Goal: Information Seeking & Learning: Learn about a topic

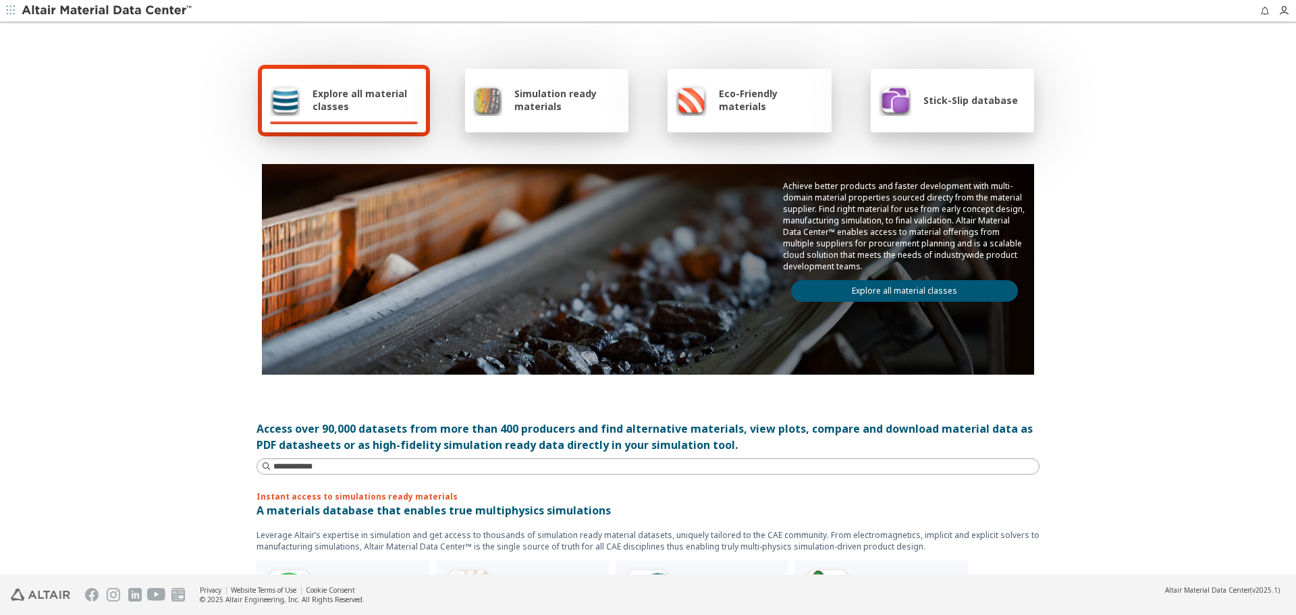
click at [1128, 333] on div "Explore all material classes Simulation ready materials Eco-Friendly materials …" at bounding box center [648, 300] width 1296 height 552
click at [872, 290] on link "Explore all material classes" at bounding box center [904, 291] width 227 height 22
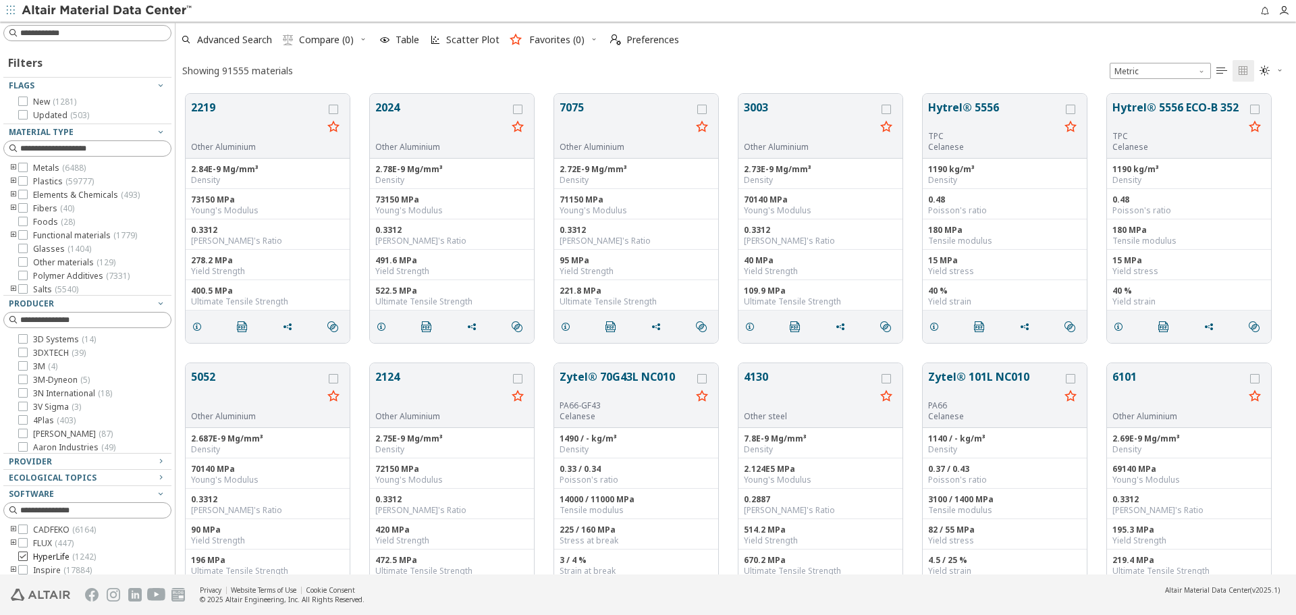
click at [25, 554] on icon at bounding box center [22, 556] width 9 height 9
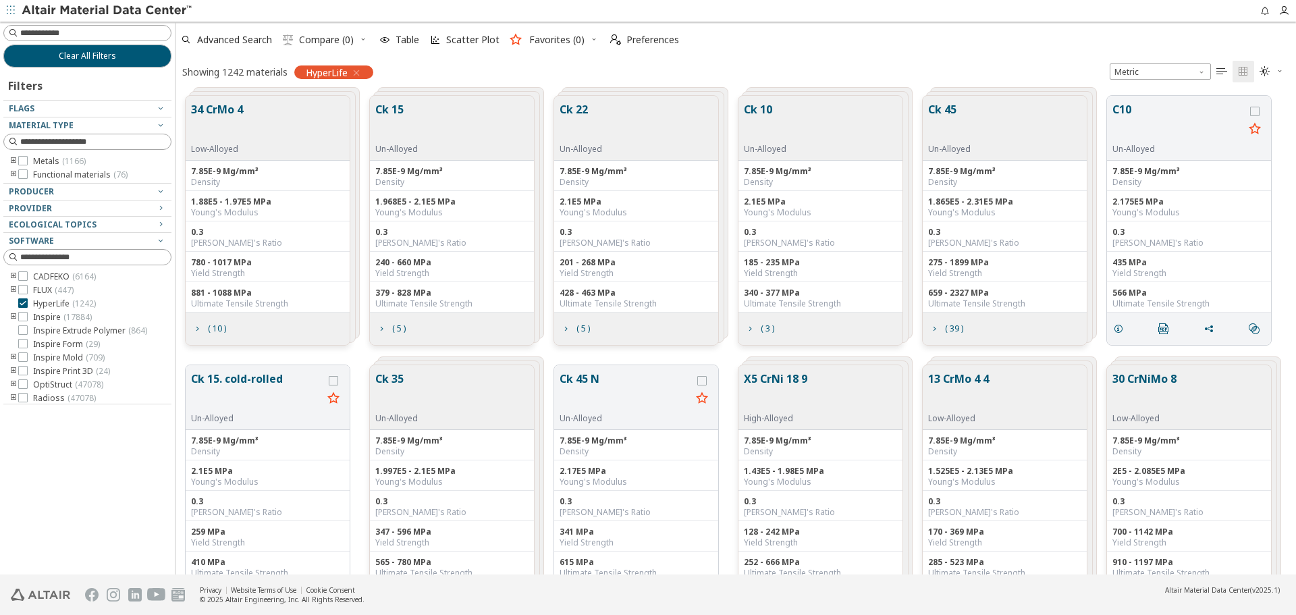
click at [232, 108] on button "34 CrMo 4" at bounding box center [217, 122] width 52 height 43
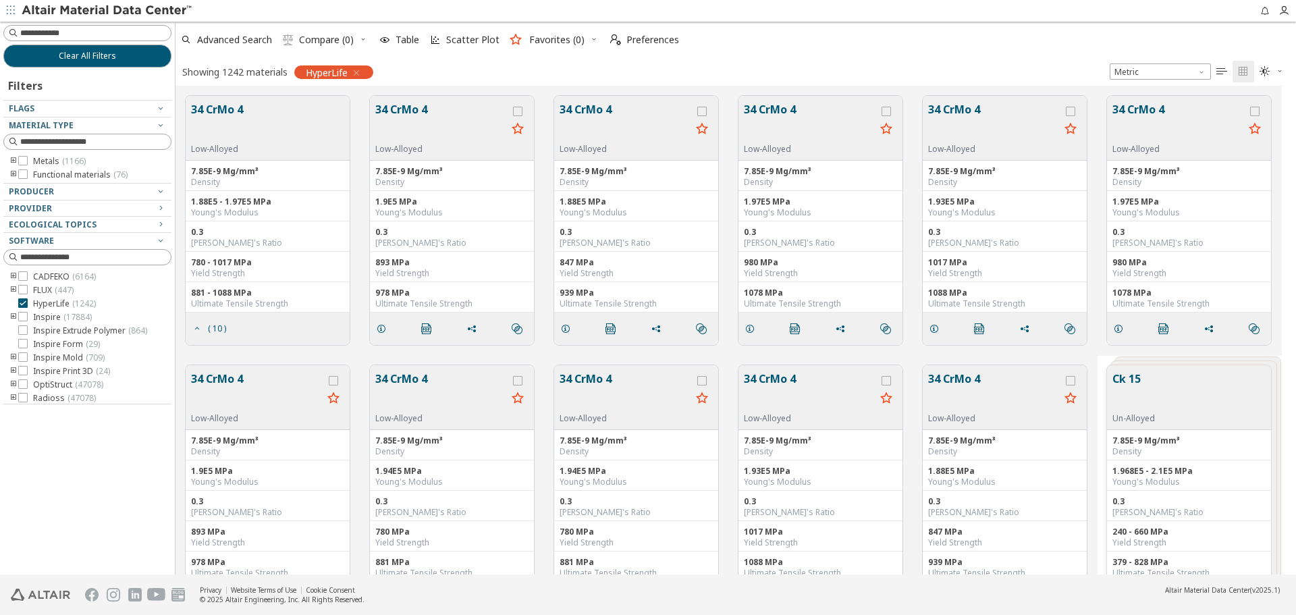
click at [415, 108] on button "34 CrMo 4" at bounding box center [441, 122] width 132 height 43
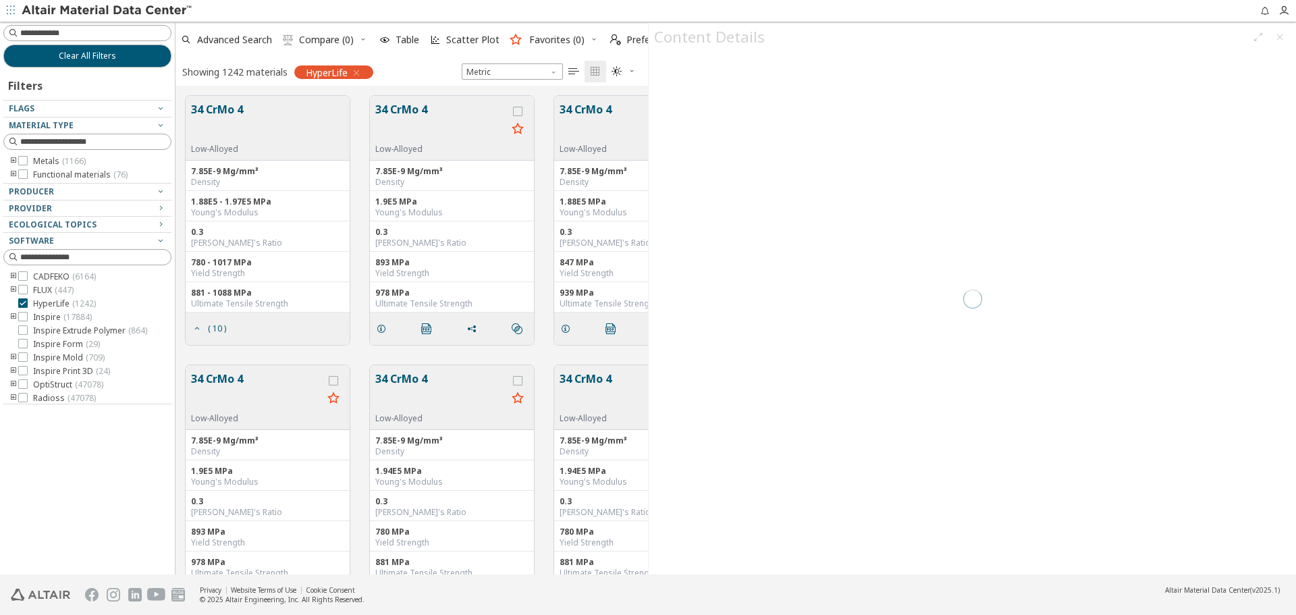
scroll to position [479, 462]
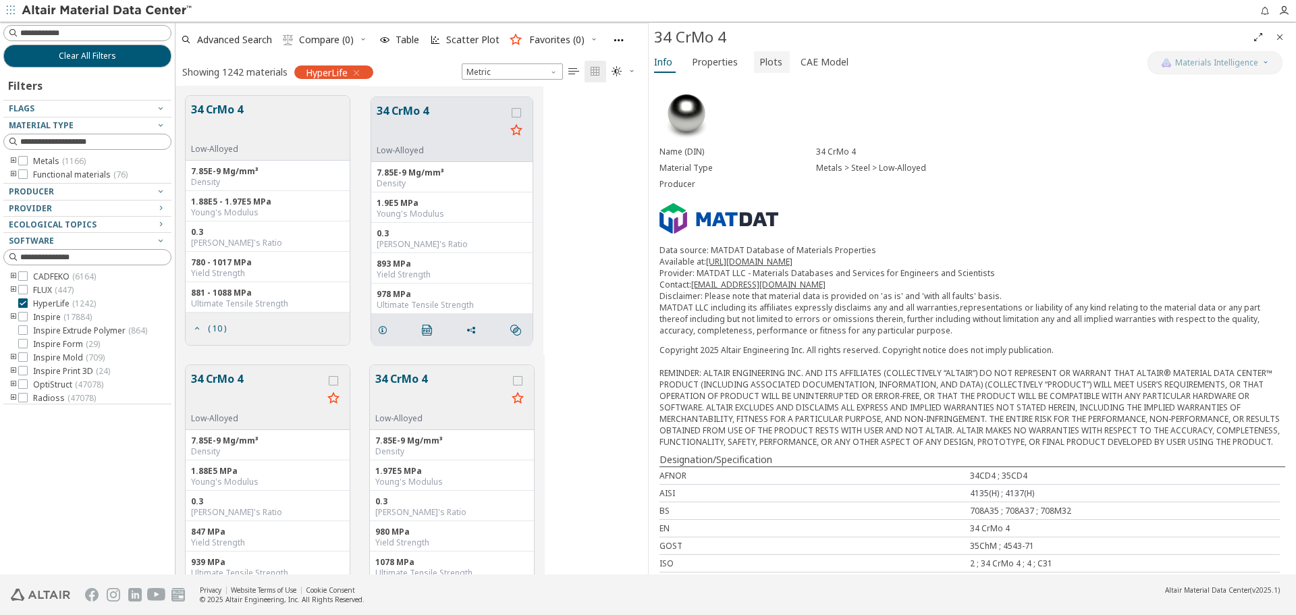
click at [770, 61] on span "Plots" at bounding box center [771, 62] width 23 height 22
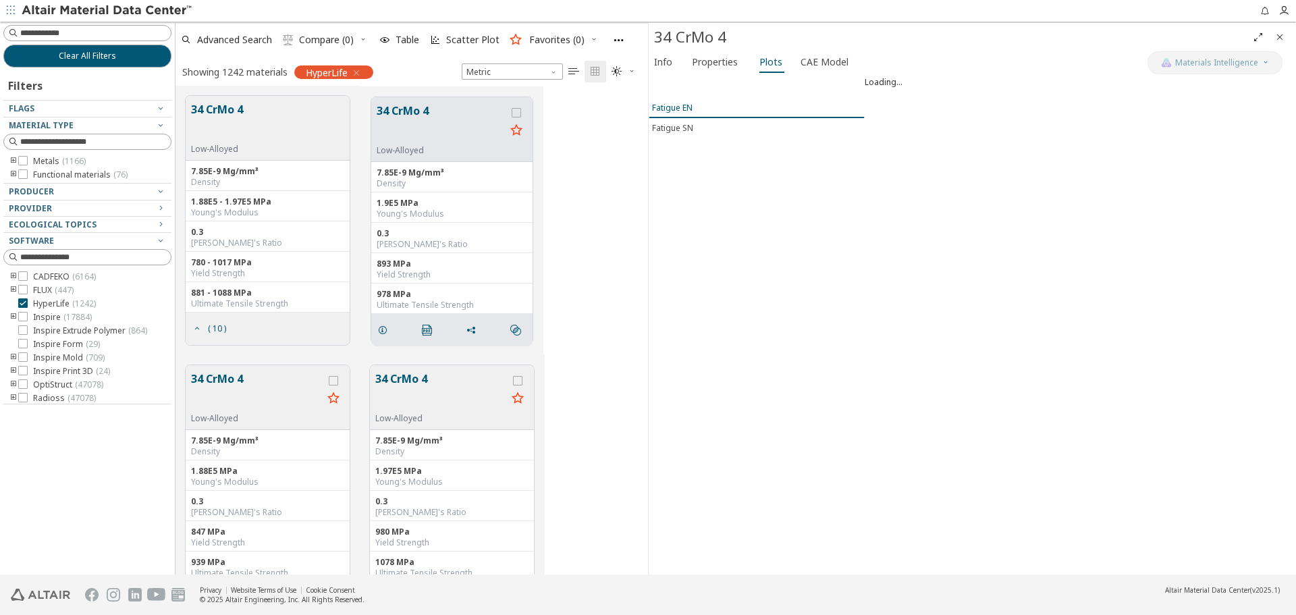
click at [675, 105] on div "Fatigue EN" at bounding box center [672, 107] width 41 height 11
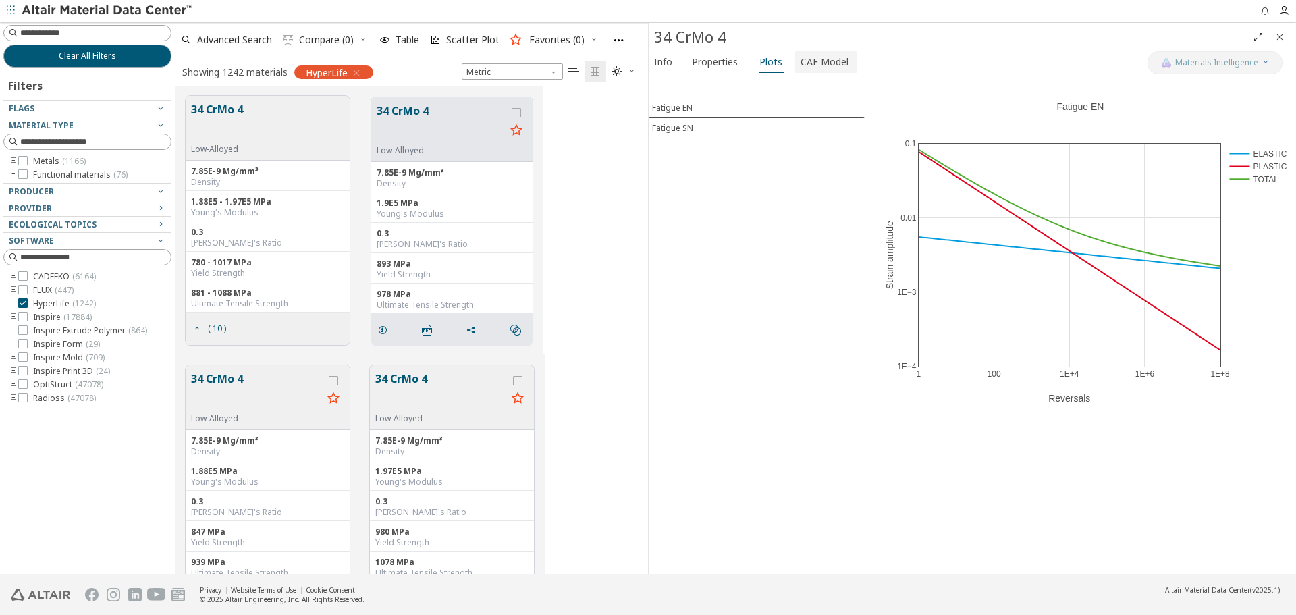
click at [816, 59] on span "CAE Model" at bounding box center [825, 62] width 48 height 22
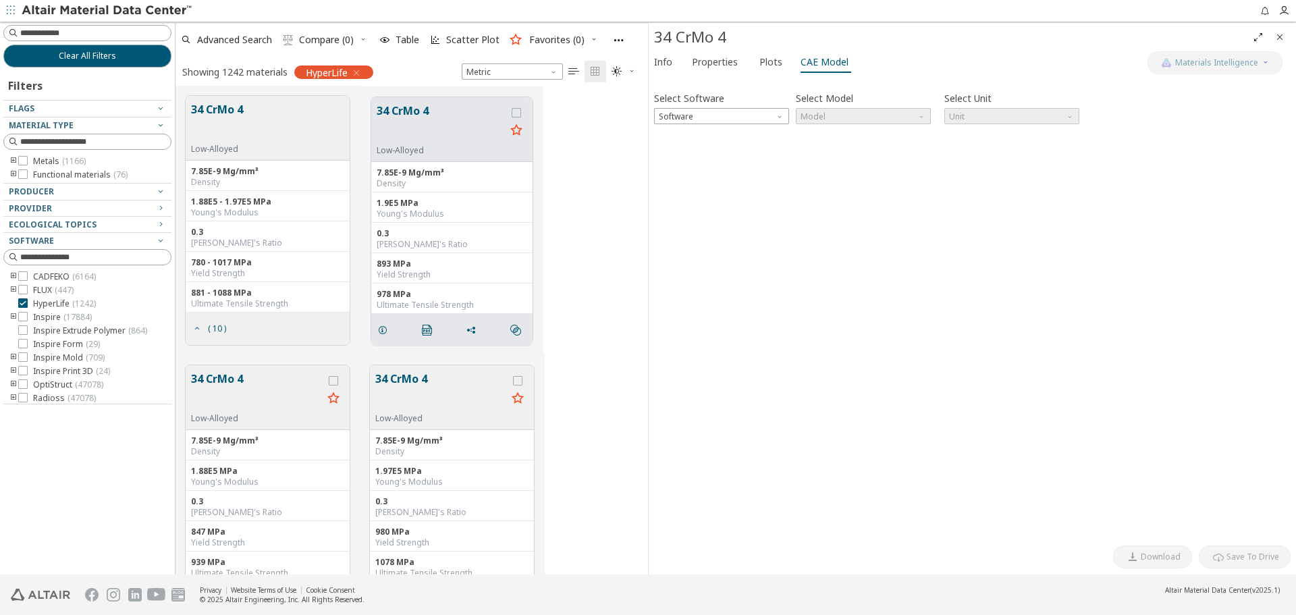
click at [1281, 35] on icon "Close" at bounding box center [1280, 37] width 11 height 11
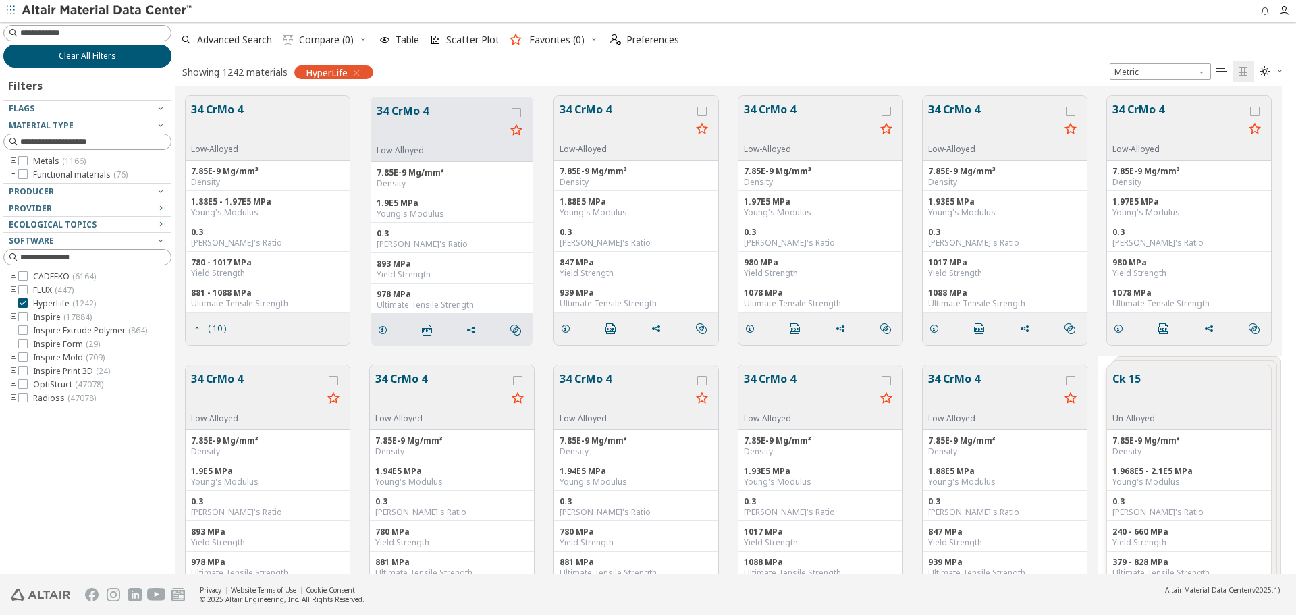
click at [78, 55] on span "Clear All Filters" at bounding box center [87, 56] width 57 height 11
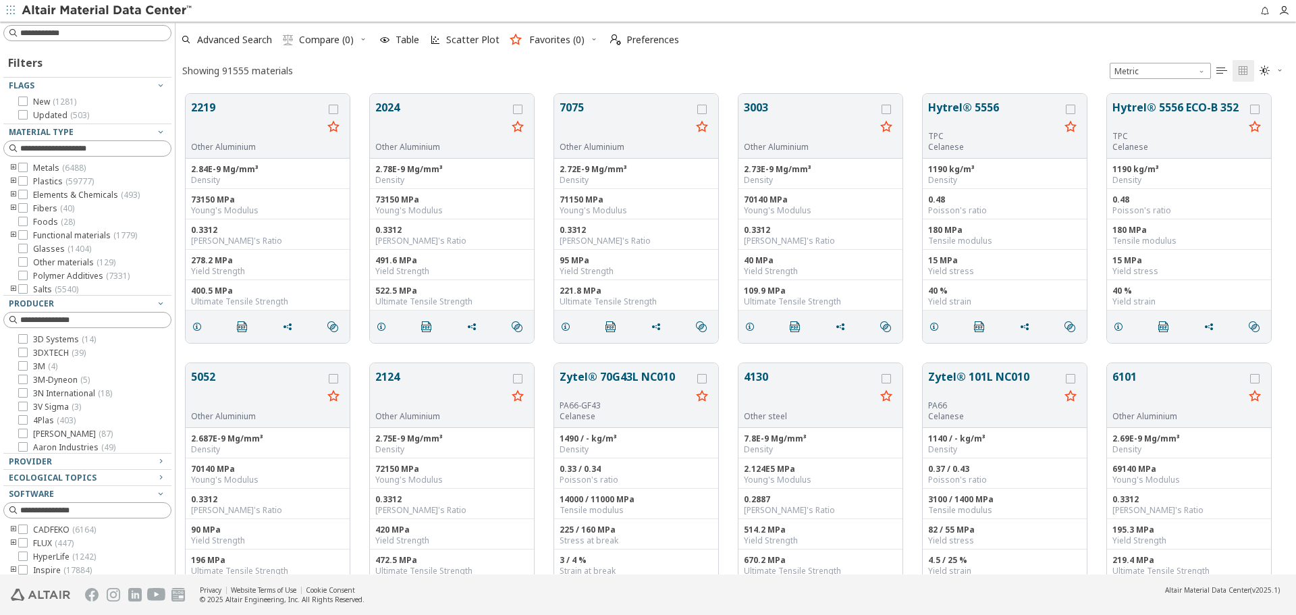
scroll to position [481, 1111]
click at [61, 15] on img at bounding box center [108, 11] width 172 height 14
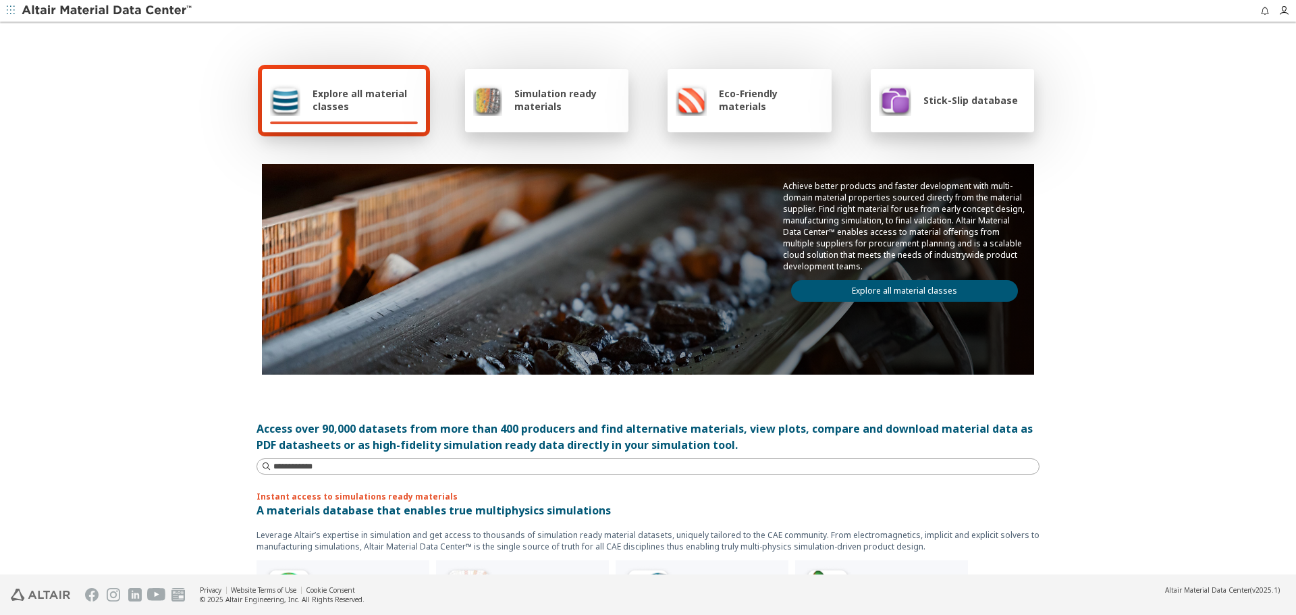
click at [963, 102] on span "Stick-Slip database" at bounding box center [971, 100] width 95 height 13
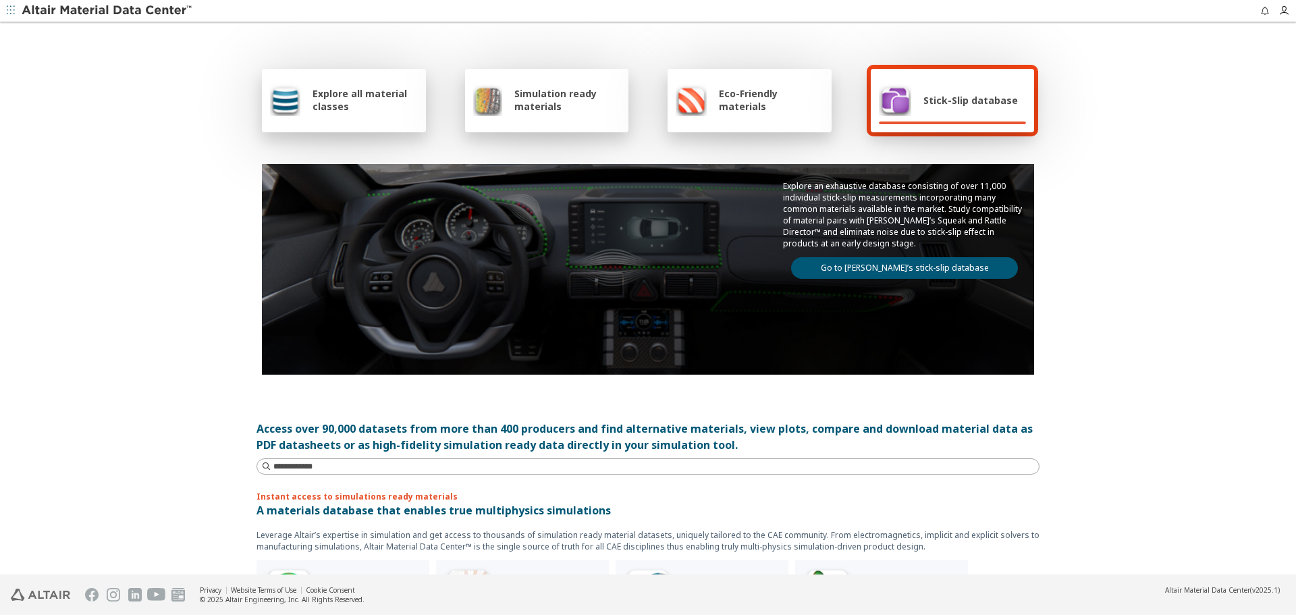
click at [882, 271] on link "Go to [PERSON_NAME]’s stick-slip database" at bounding box center [904, 268] width 227 height 22
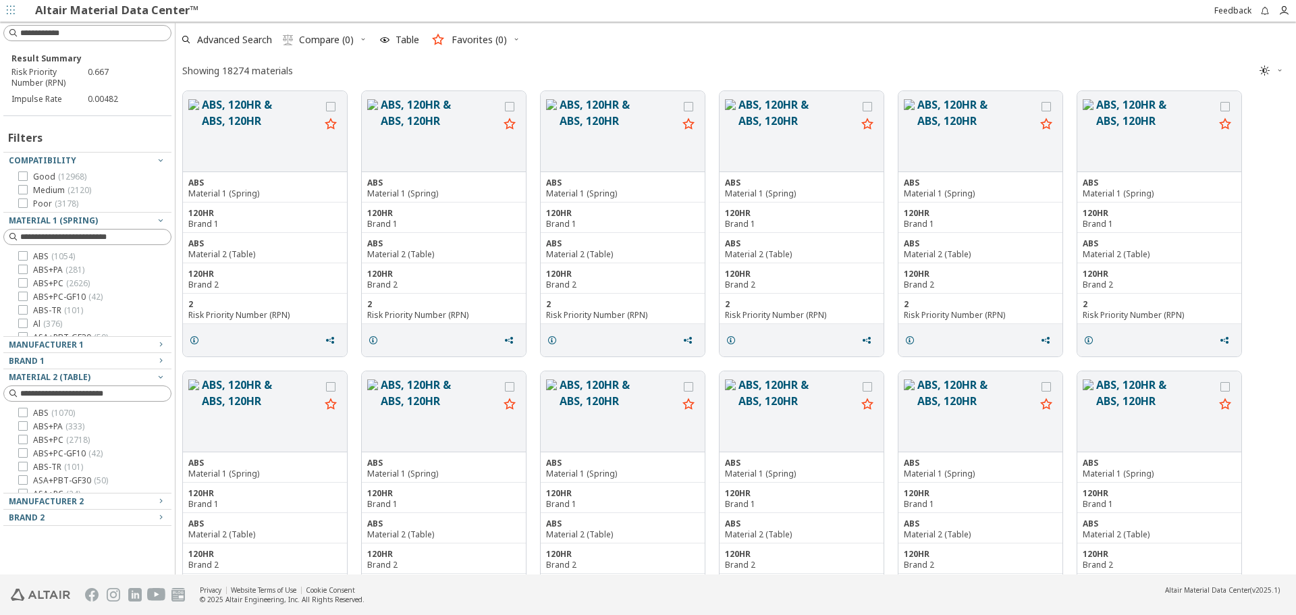
scroll to position [481, 1111]
click at [647, 74] on div "Showing 18274 materials " at bounding box center [736, 70] width 1121 height 26
click at [691, 39] on div "Advanced Search  Compare (0) Table Favorites (0)" at bounding box center [731, 40] width 1110 height 30
drag, startPoint x: 12, startPoint y: 71, endPoint x: 65, endPoint y: 87, distance: 55.1
click at [65, 87] on div "Risk Priority Number (RPN)" at bounding box center [49, 78] width 76 height 22
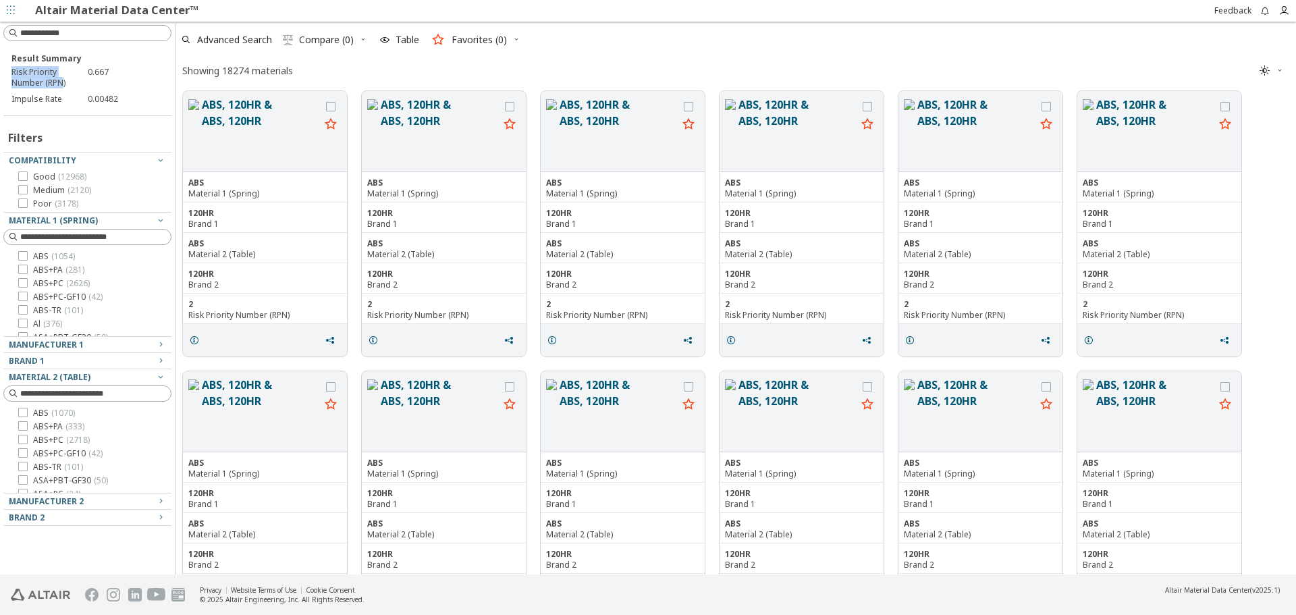
click at [65, 87] on div "Risk Priority Number (RPN)" at bounding box center [49, 78] width 76 height 22
drag, startPoint x: 31, startPoint y: 95, endPoint x: 181, endPoint y: 95, distance: 149.9
click at [181, 95] on div "Result Summary Risk Priority Number (RPN) 0.667 Impulse Rate 0.00482 Filters Co…" at bounding box center [648, 298] width 1296 height 553
click at [128, 104] on div "0.00482" at bounding box center [126, 99] width 76 height 11
click at [58, 345] on span "Manufacturer 1" at bounding box center [46, 344] width 75 height 11
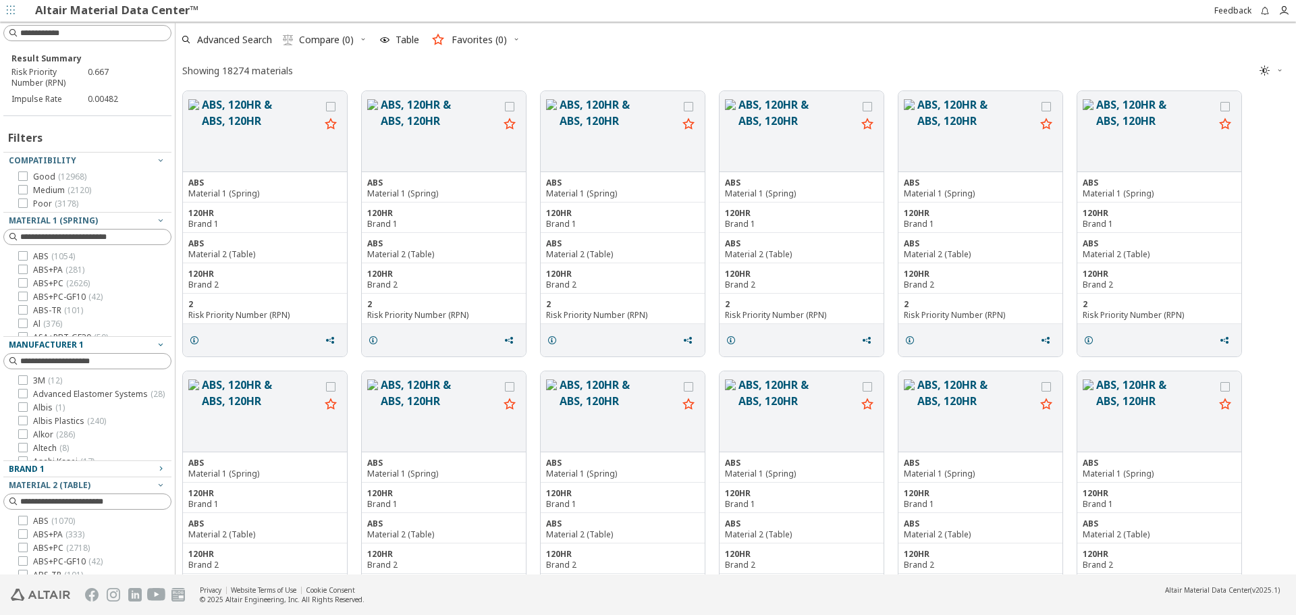
click at [50, 468] on div "Brand 1" at bounding box center [82, 469] width 147 height 11
click at [32, 469] on span "Brand 1" at bounding box center [27, 468] width 36 height 11
click at [68, 344] on span "Manufacturer 1" at bounding box center [46, 344] width 75 height 11
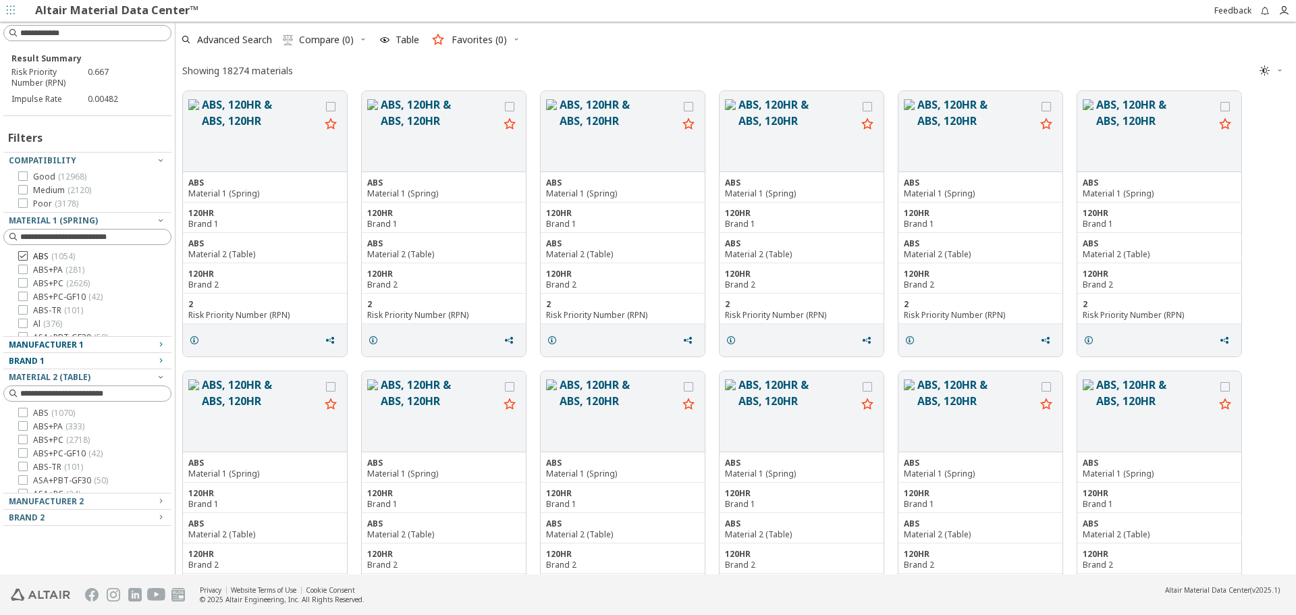
click at [21, 256] on icon at bounding box center [22, 255] width 9 height 9
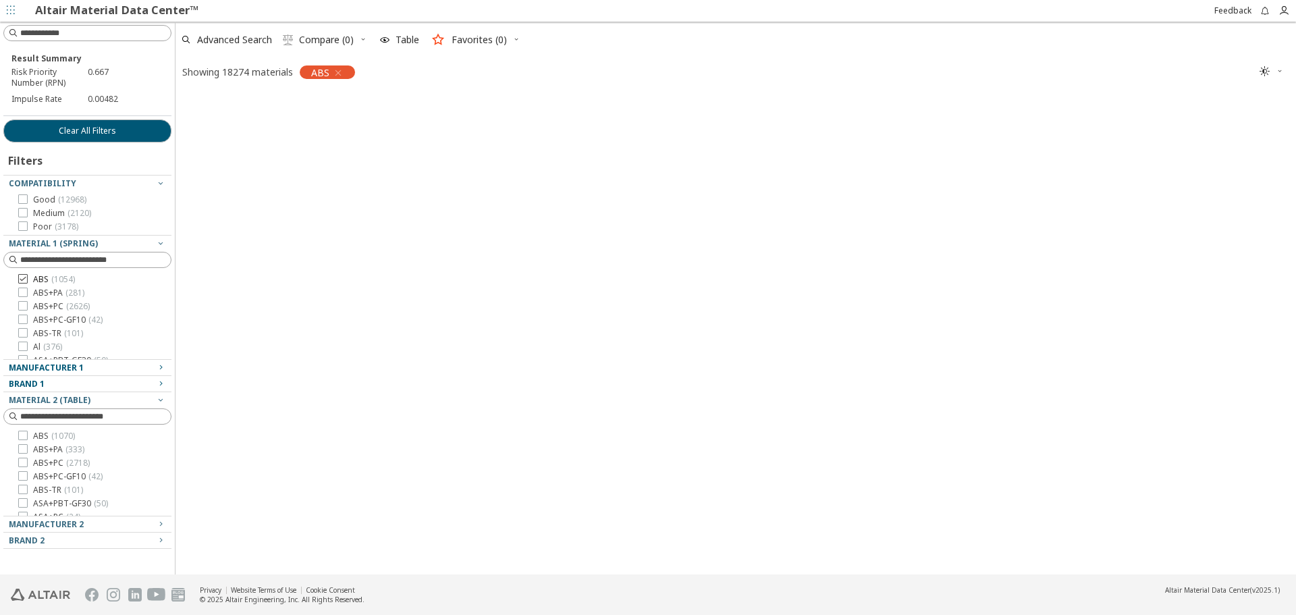
scroll to position [479, 1111]
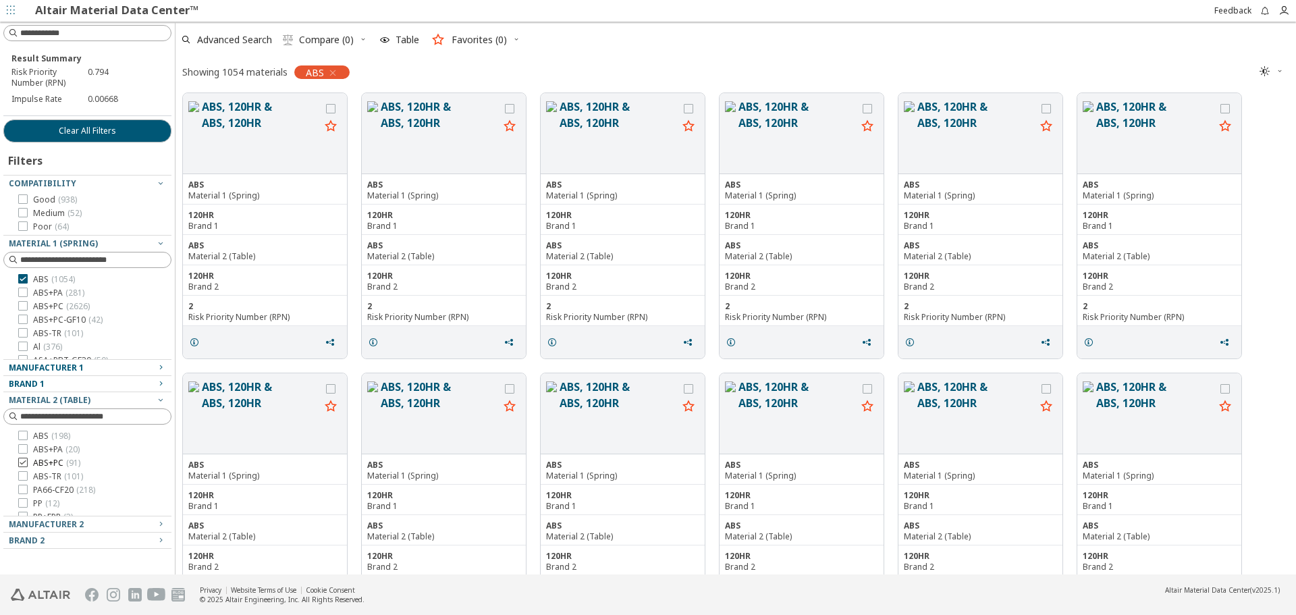
click at [22, 463] on icon at bounding box center [22, 462] width 9 height 9
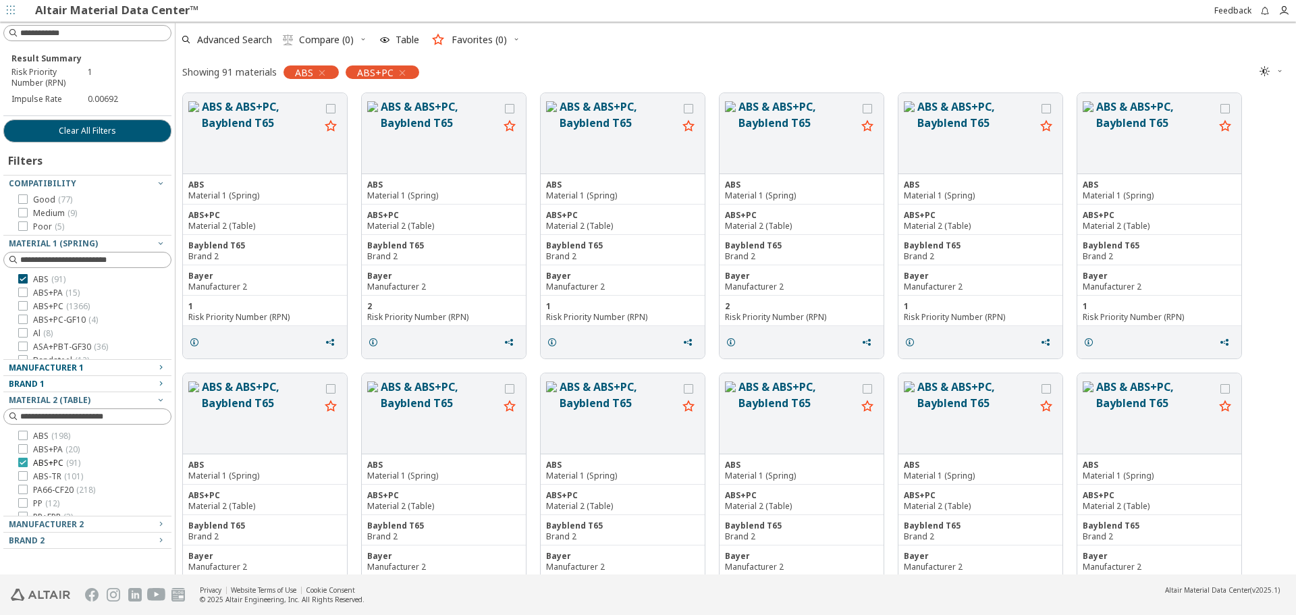
click at [28, 460] on label "ABS+PC ( 91 )" at bounding box center [49, 463] width 62 height 11
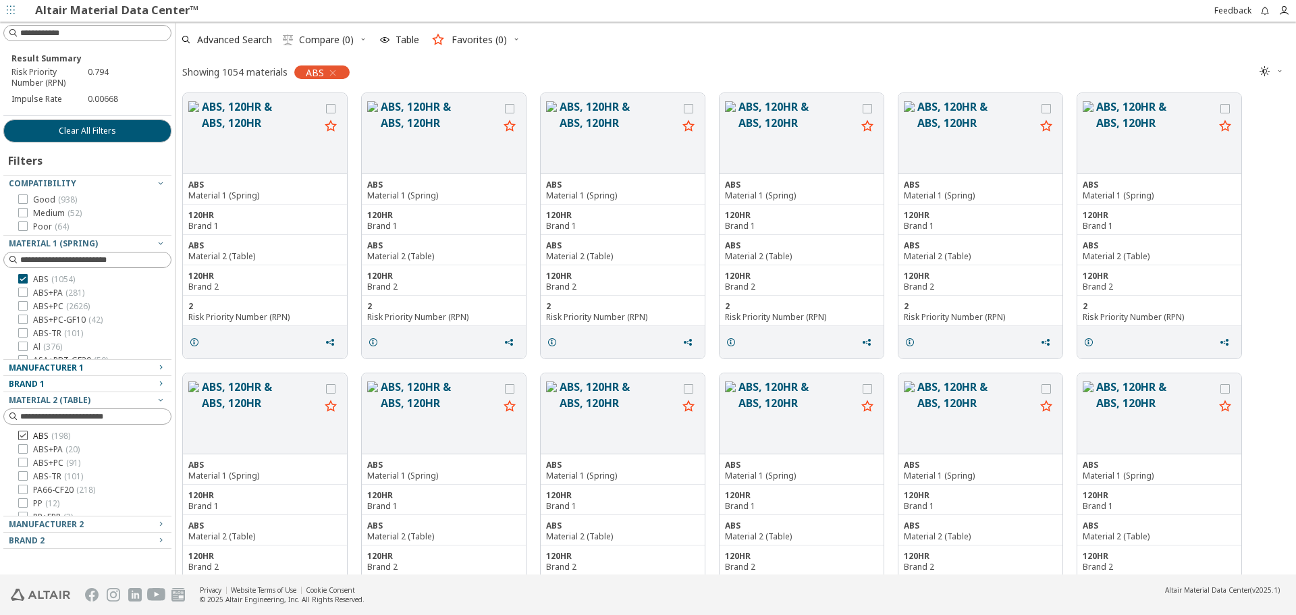
click at [22, 438] on icon at bounding box center [22, 435] width 9 height 9
click at [28, 228] on label "Poor ( 23 )" at bounding box center [43, 226] width 51 height 11
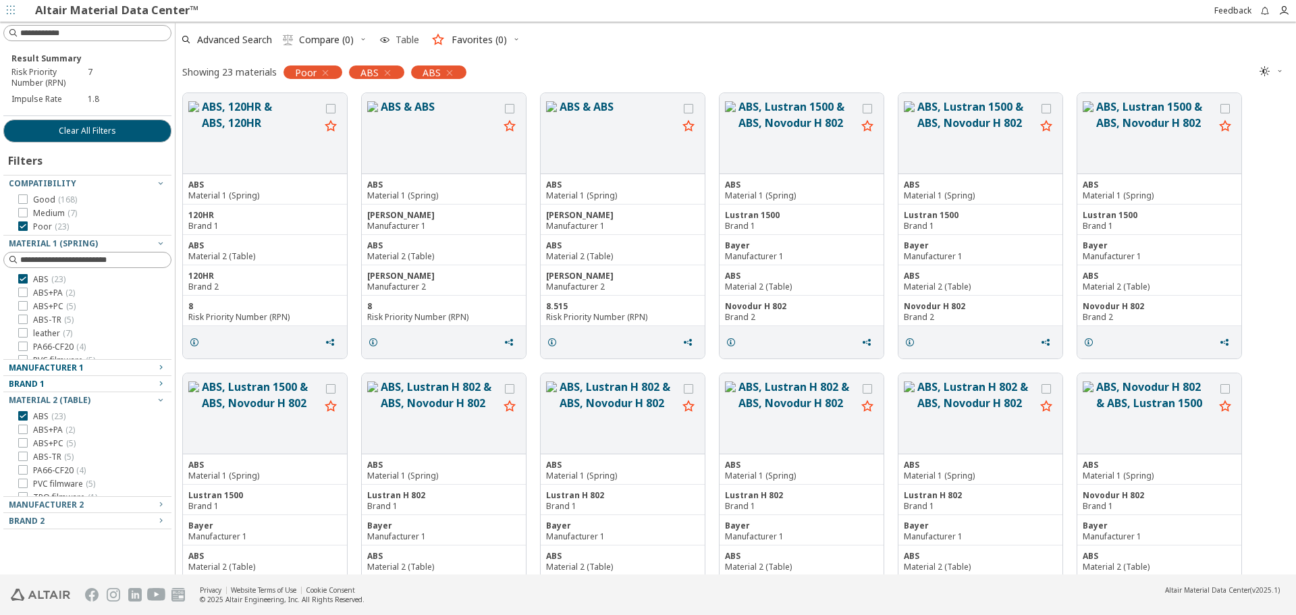
click at [392, 40] on span "Table" at bounding box center [399, 40] width 45 height 30
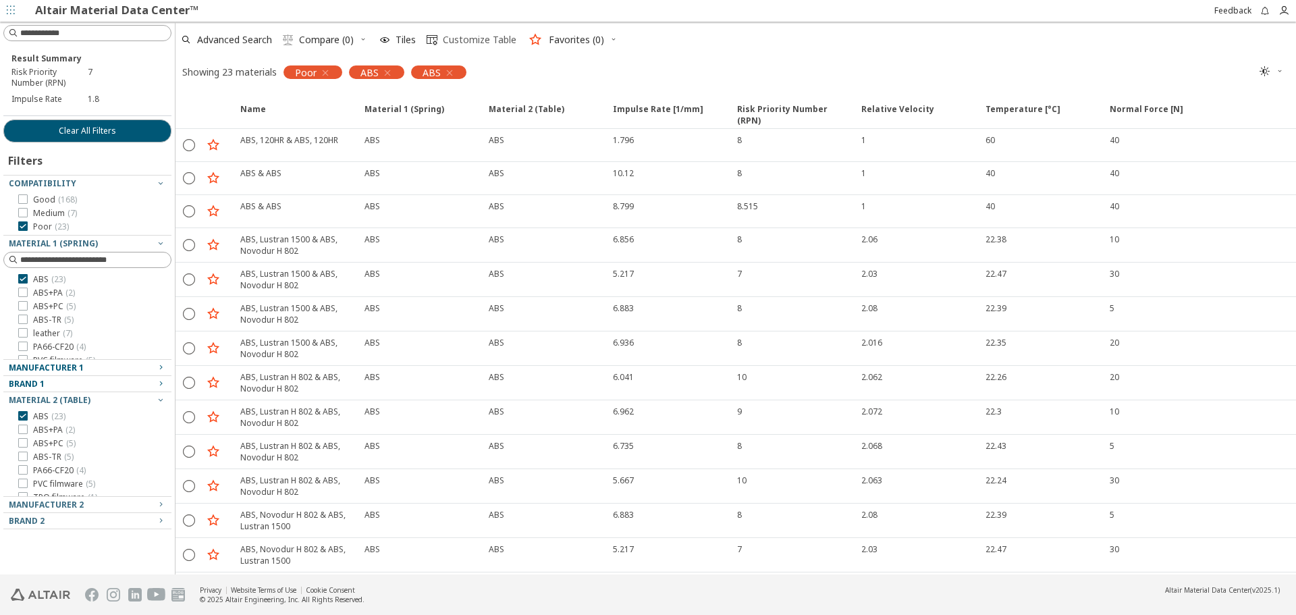
click at [462, 39] on span "Customize Table" at bounding box center [480, 39] width 74 height 9
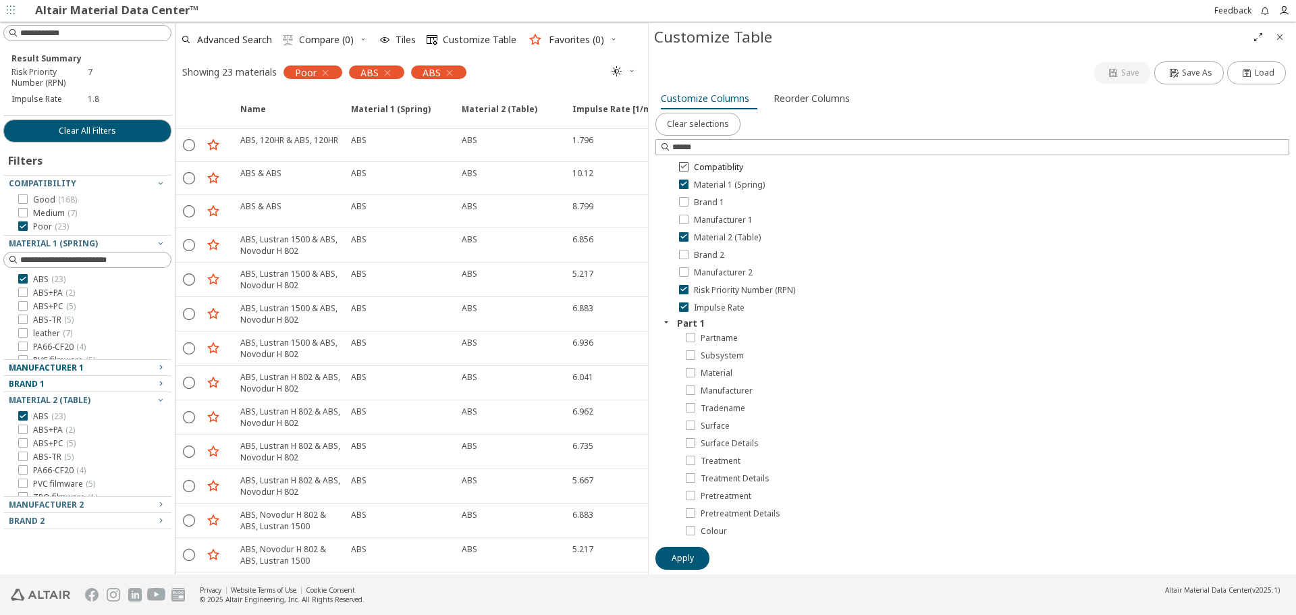
click at [689, 165] on label "Compatiblity" at bounding box center [711, 167] width 64 height 11
click at [710, 167] on span "Compatiblity" at bounding box center [718, 167] width 49 height 11
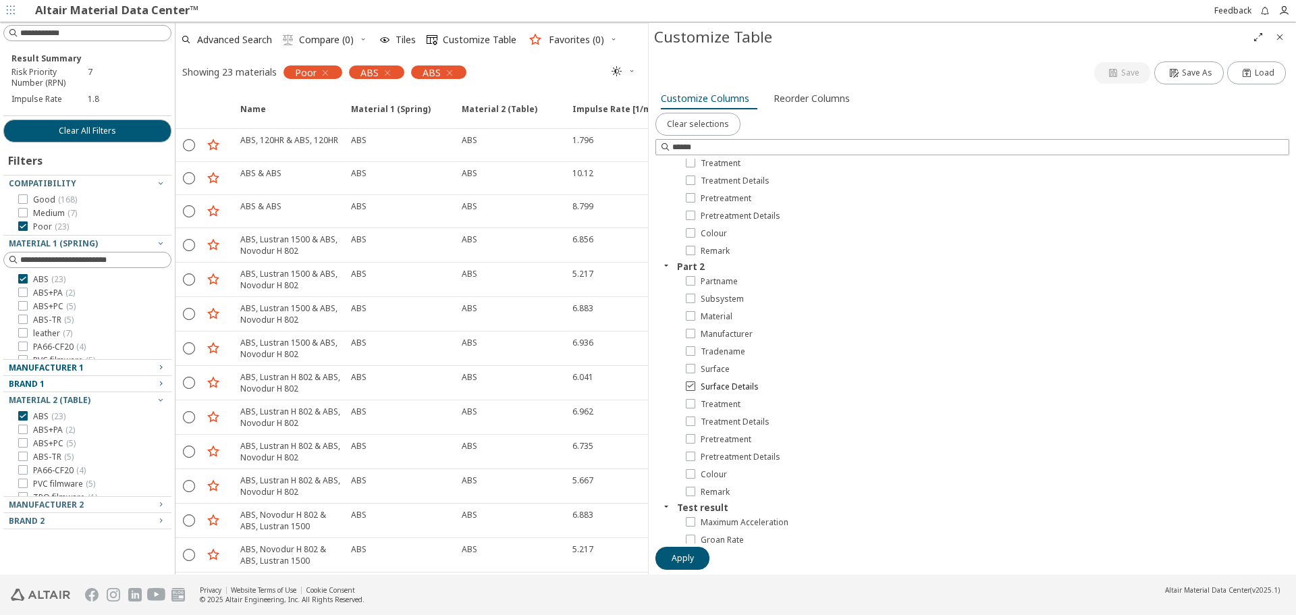
scroll to position [408, 0]
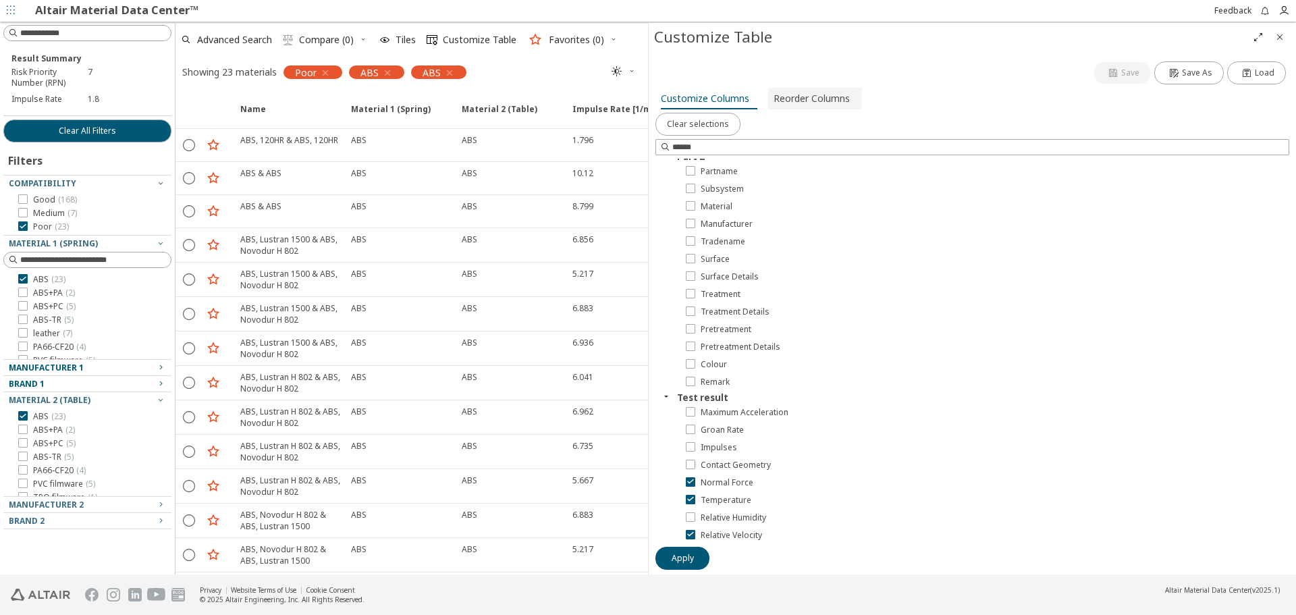
click at [820, 103] on span "Reorder Columns" at bounding box center [812, 99] width 76 height 22
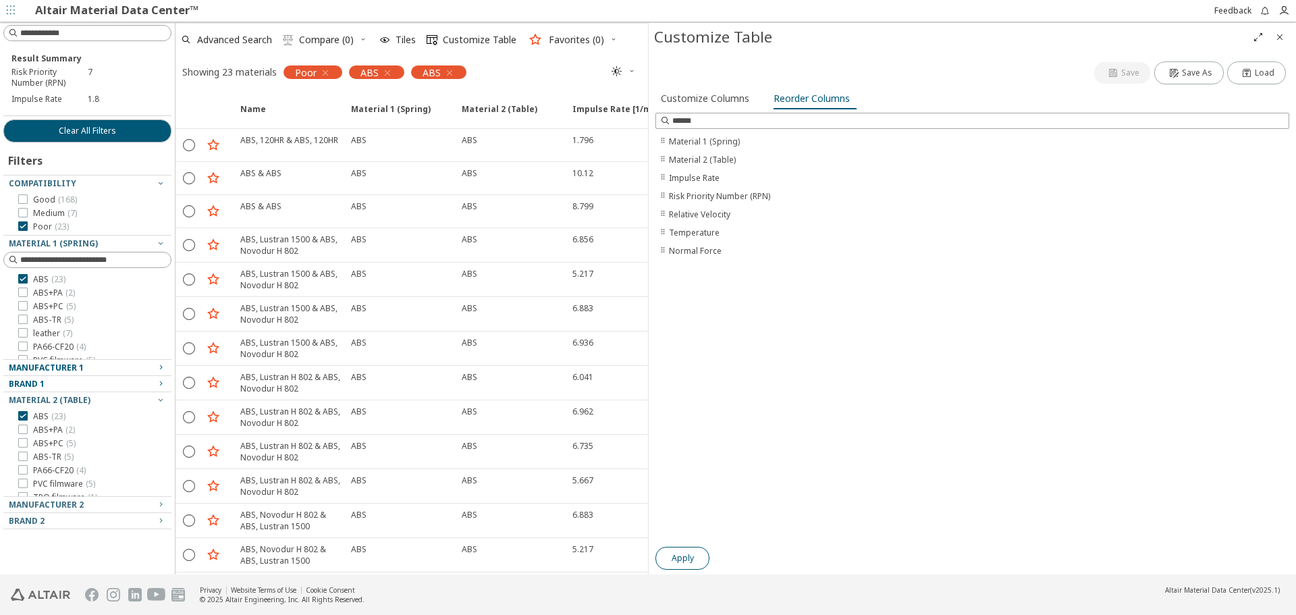
click at [686, 556] on span "Apply" at bounding box center [683, 558] width 22 height 11
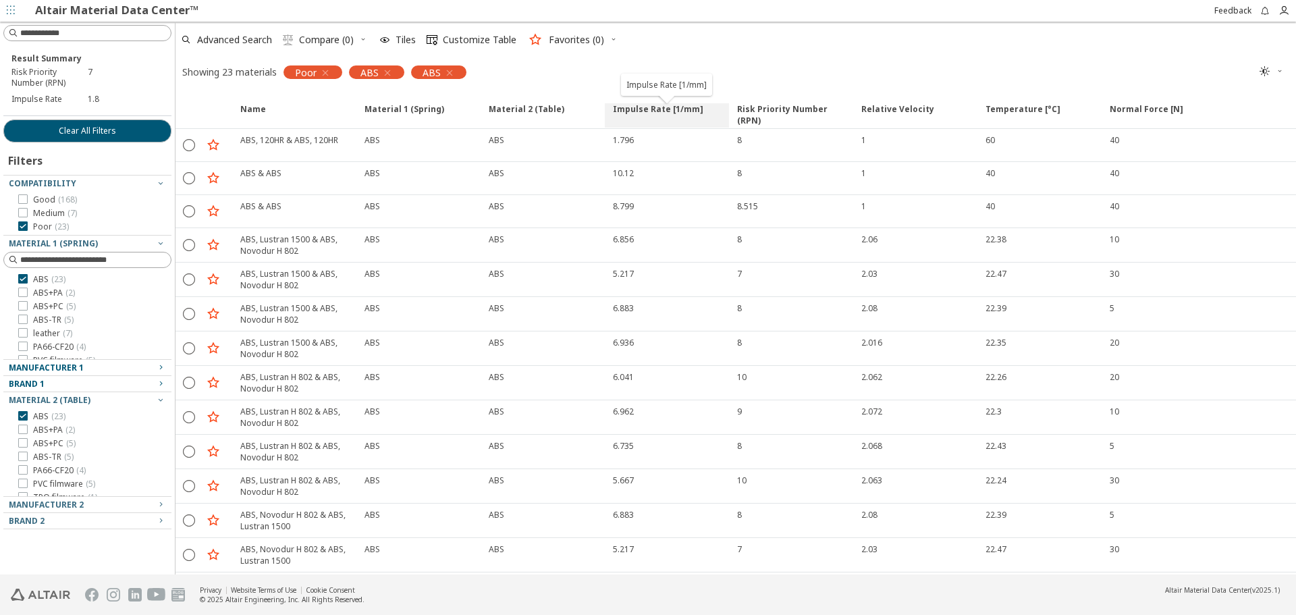
click at [680, 110] on span "Impulse Rate [1/mm]" at bounding box center [658, 115] width 90 height 24
click at [873, 45] on div "Advanced Search  Compare (0) Tiles  Customize Table Favorites (0)" at bounding box center [731, 40] width 1110 height 30
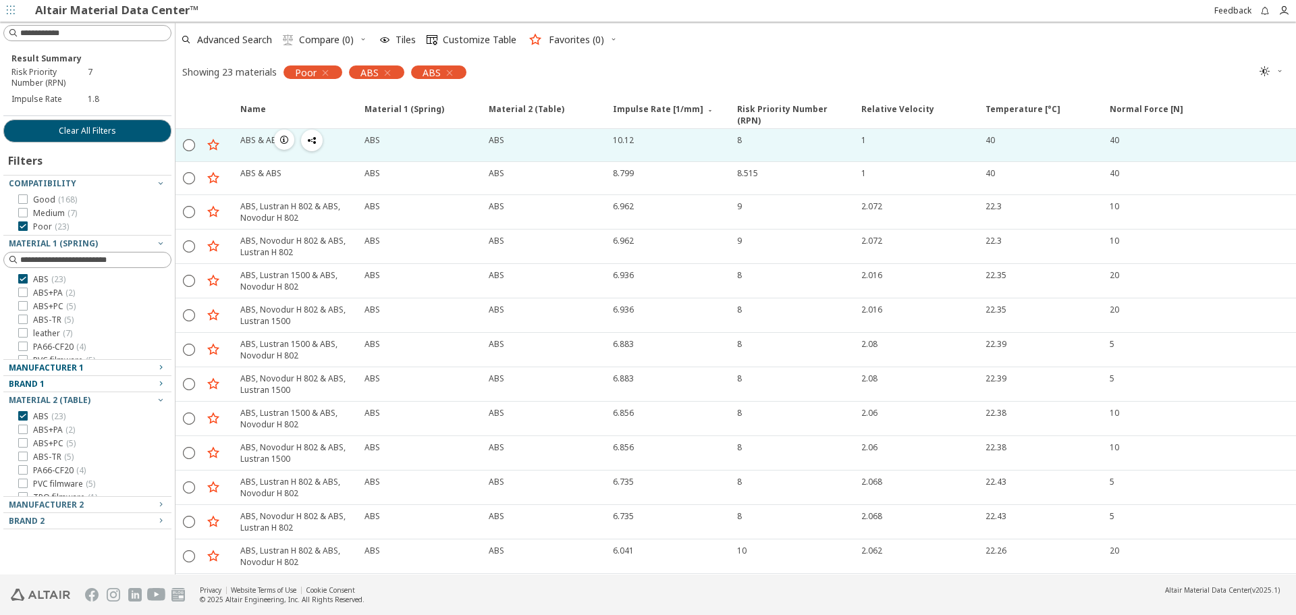
drag, startPoint x: 987, startPoint y: 138, endPoint x: 996, endPoint y: 139, distance: 8.8
click at [996, 139] on div "40" at bounding box center [1044, 139] width 116 height 11
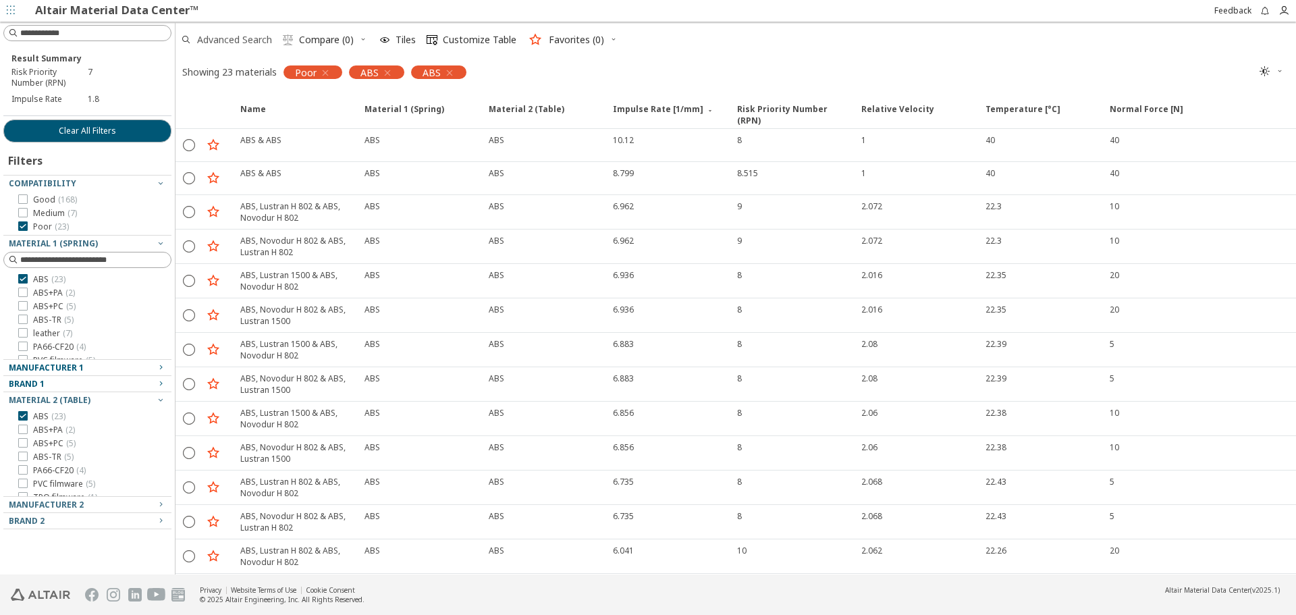
click at [226, 41] on span "Advanced Search" at bounding box center [234, 39] width 75 height 9
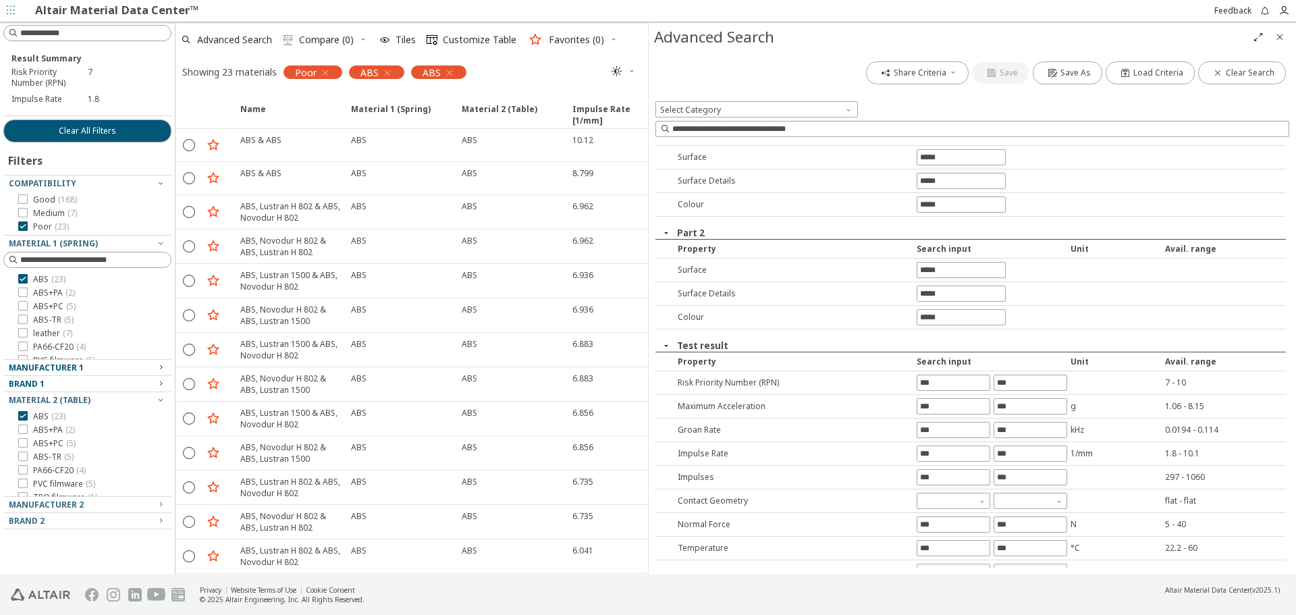
scroll to position [80, 0]
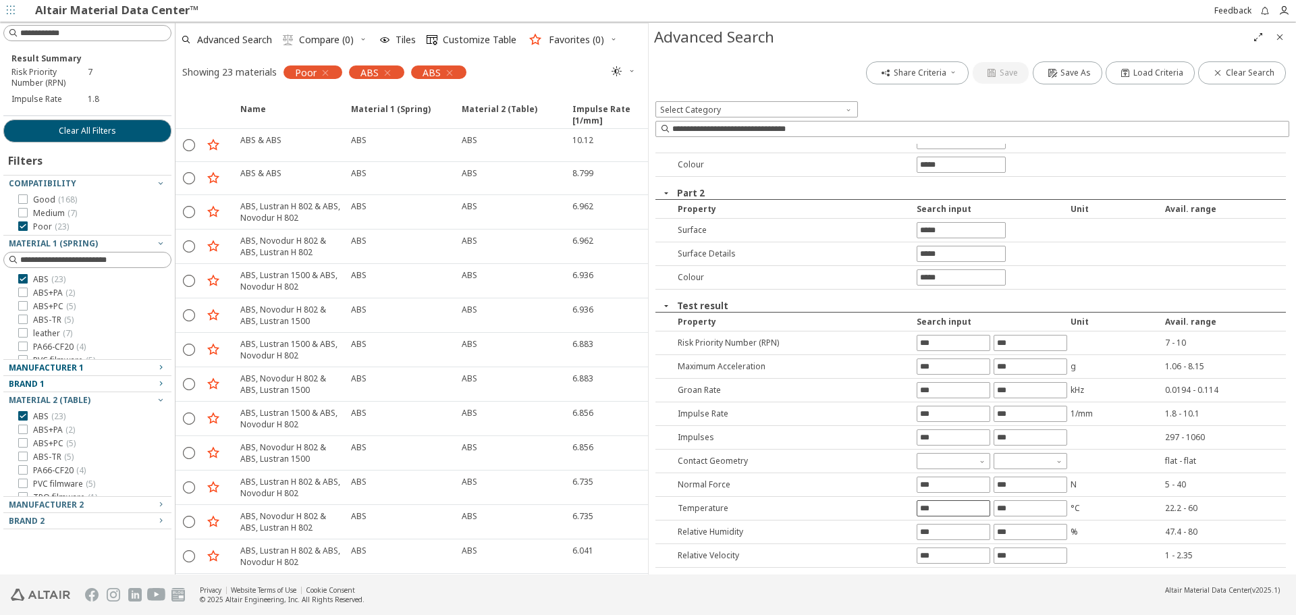
click at [934, 509] on input "text" at bounding box center [954, 508] width 72 height 15
click at [922, 506] on input "text" at bounding box center [954, 508] width 72 height 15
type input "**"
click at [1020, 511] on div "Share Criteria Save Save As Load Criteria Clear Search Select Category Part 1 P…" at bounding box center [972, 312] width 647 height 523
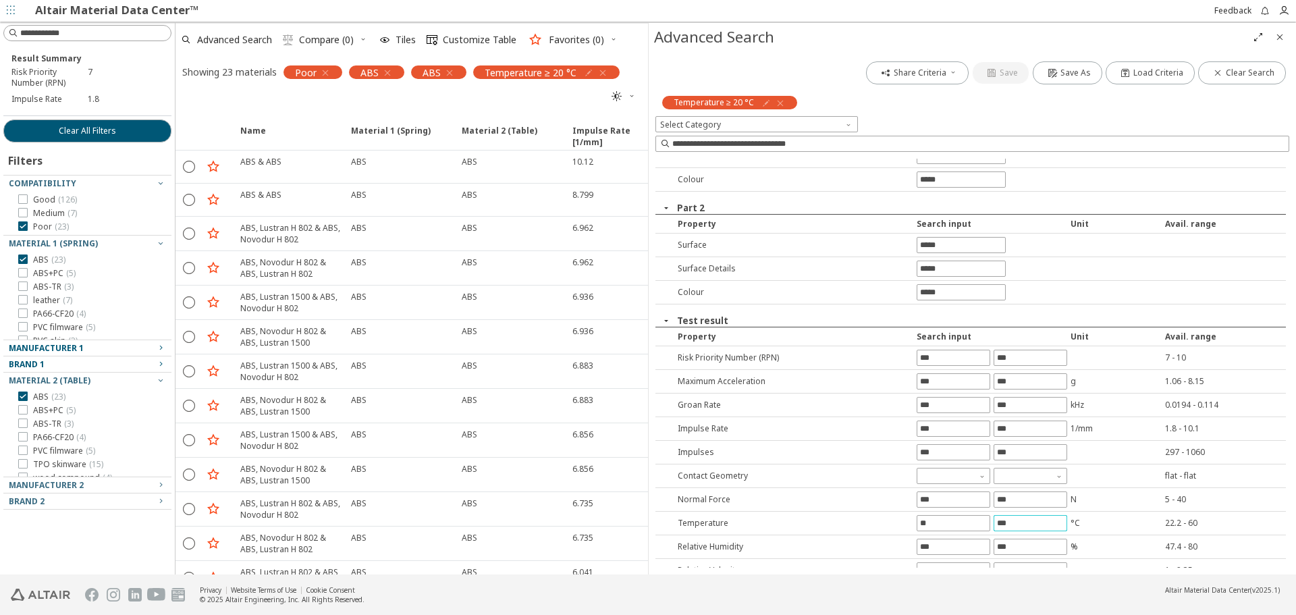
click at [1020, 524] on input "text" at bounding box center [1031, 523] width 72 height 15
type input "**"
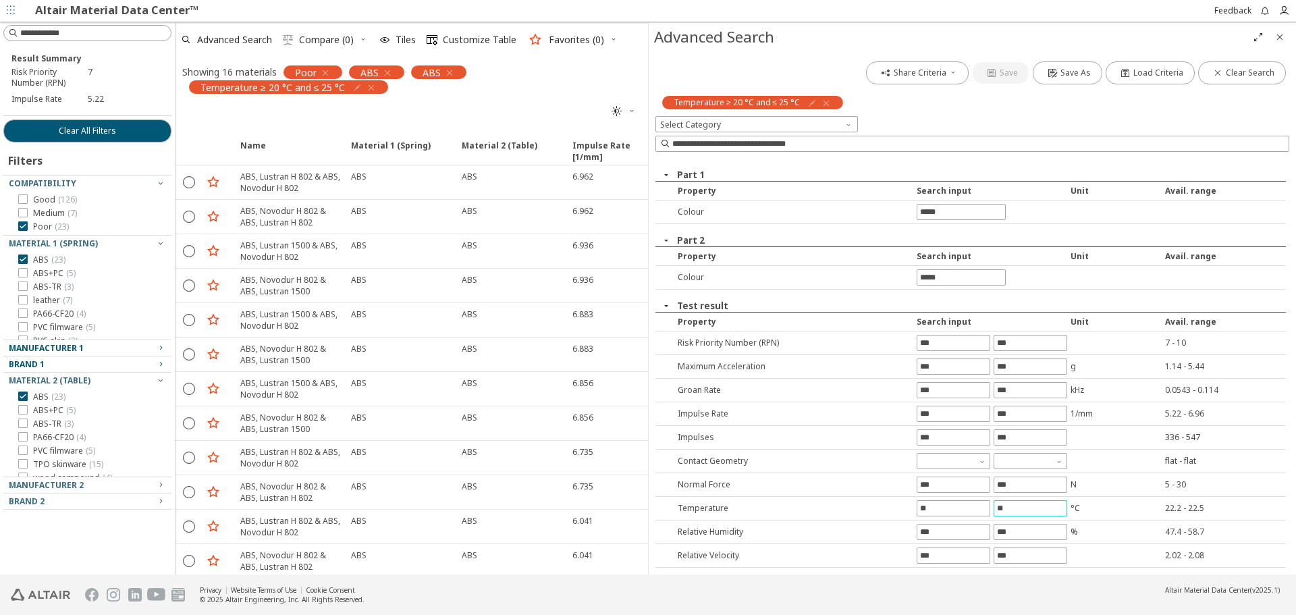
scroll to position [0, 0]
click at [959, 560] on input "text" at bounding box center [954, 555] width 72 height 15
click at [1279, 34] on icon "Close" at bounding box center [1280, 37] width 11 height 11
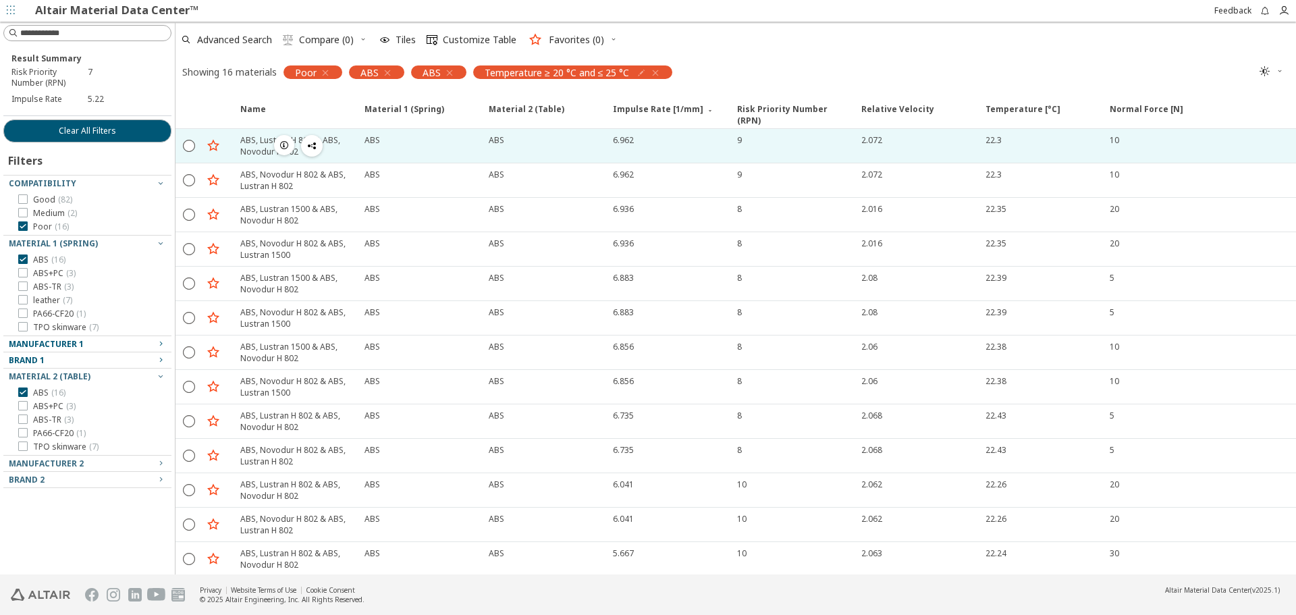
click at [280, 144] on icon "button" at bounding box center [284, 145] width 11 height 11
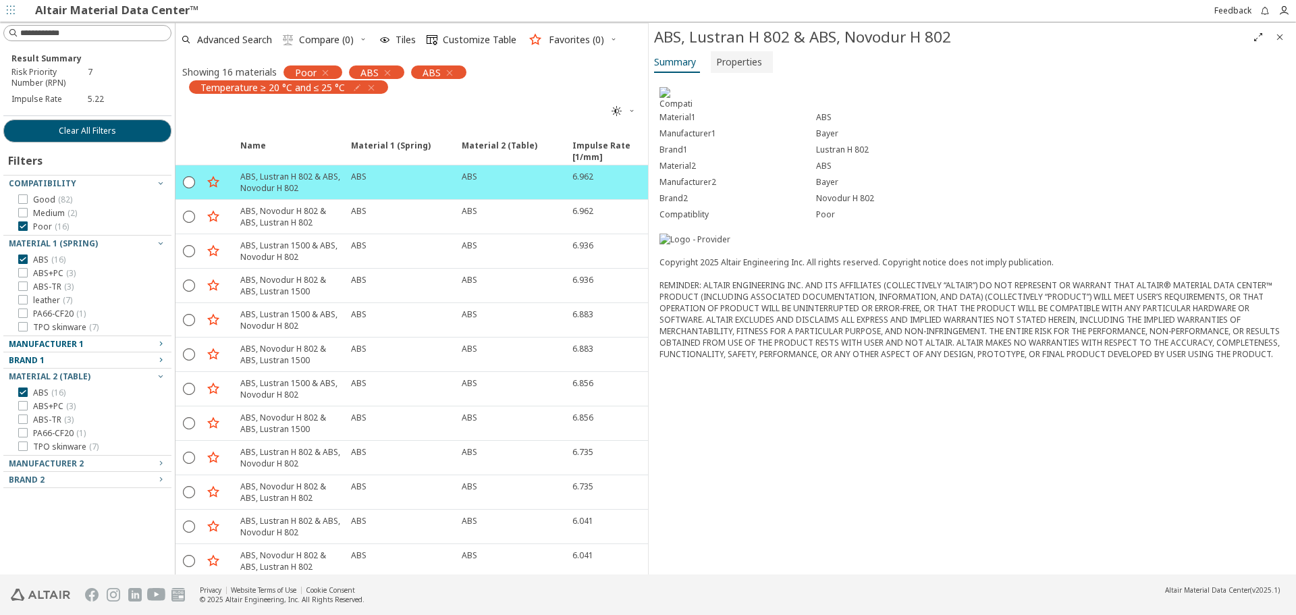
click at [745, 60] on span "Properties" at bounding box center [739, 62] width 46 height 22
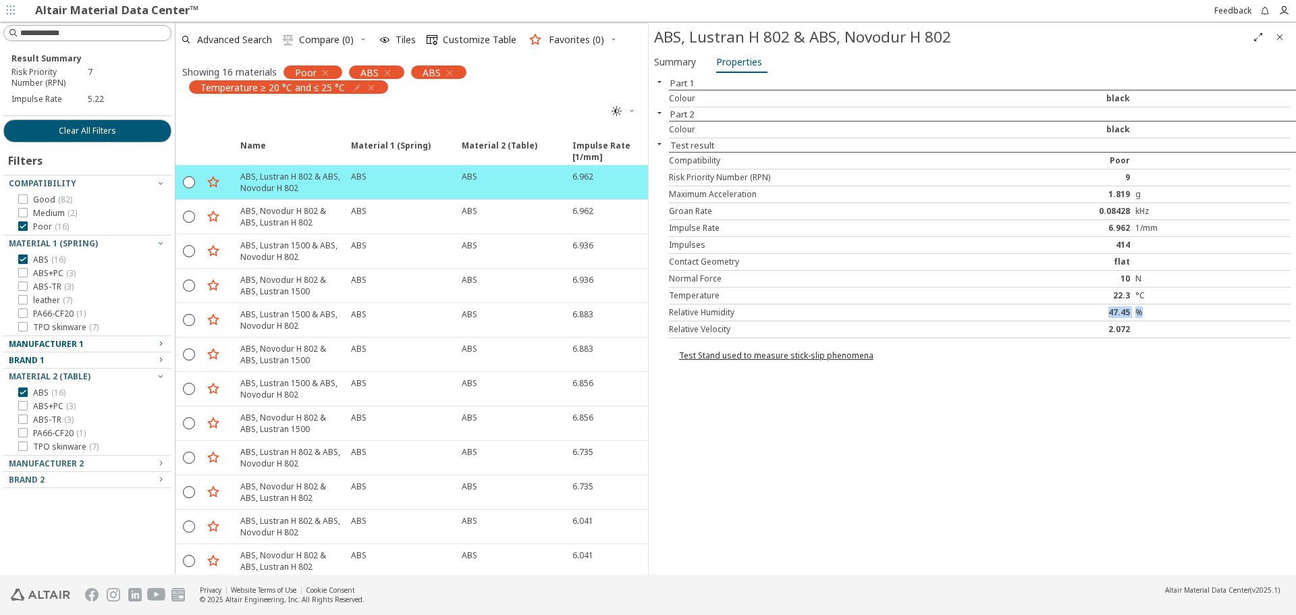
drag, startPoint x: 1108, startPoint y: 313, endPoint x: 1177, endPoint y: 313, distance: 68.9
click at [1177, 313] on div "Relative Humidity 47.45 %" at bounding box center [980, 313] width 622 height 17
drag, startPoint x: 1121, startPoint y: 280, endPoint x: 1169, endPoint y: 279, distance: 48.0
click at [1169, 279] on div "Normal Force 10 N" at bounding box center [980, 279] width 622 height 17
drag, startPoint x: 1146, startPoint y: 329, endPoint x: 1160, endPoint y: 329, distance: 14.2
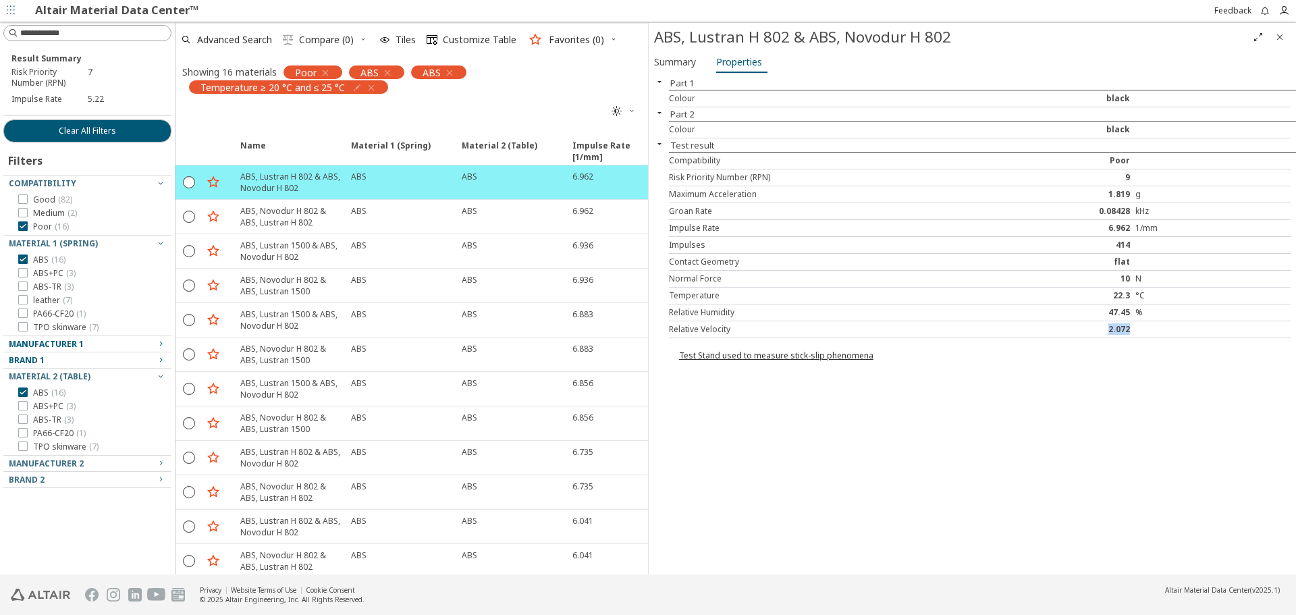
click at [1160, 329] on div "Relative Velocity 2.072" at bounding box center [980, 329] width 622 height 17
click at [1160, 329] on div at bounding box center [1213, 329] width 155 height 11
drag, startPoint x: 1111, startPoint y: 293, endPoint x: 1155, endPoint y: 291, distance: 44.6
click at [1155, 291] on div "Temperature 22.3 °C" at bounding box center [980, 296] width 622 height 17
click at [1155, 291] on div "°C" at bounding box center [1213, 295] width 155 height 11
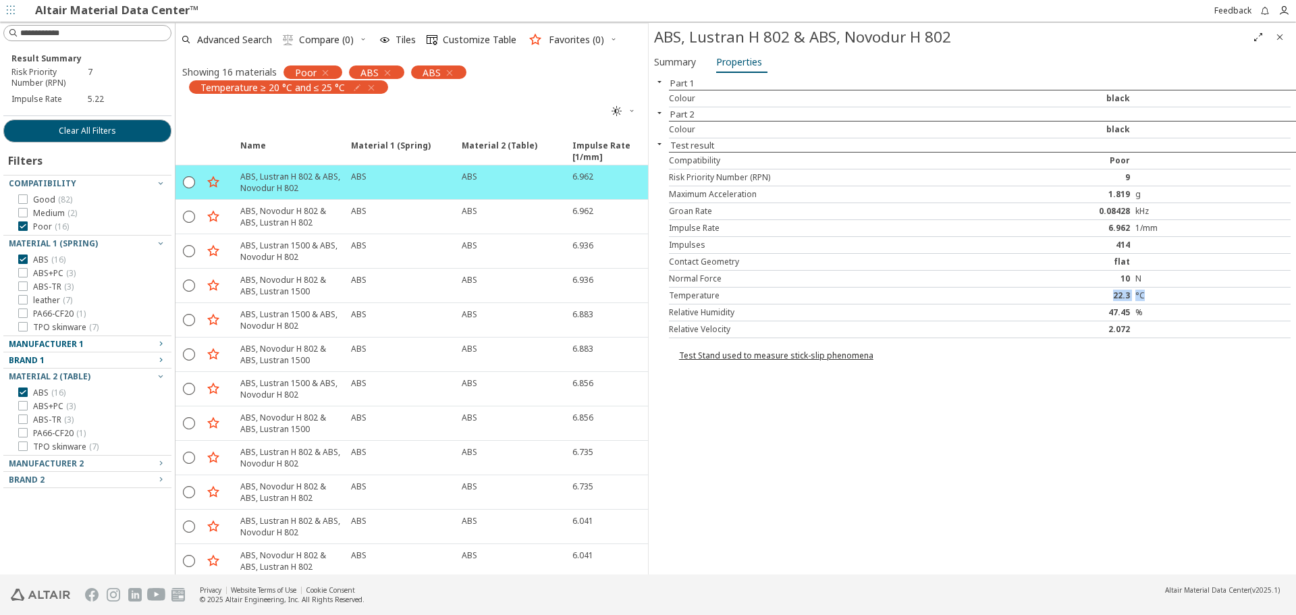
drag, startPoint x: 1106, startPoint y: 298, endPoint x: 1181, endPoint y: 296, distance: 75.0
click at [1181, 296] on div "Temperature 22.3 °C" at bounding box center [980, 296] width 622 height 17
click at [1181, 296] on div "°C" at bounding box center [1213, 295] width 155 height 11
drag, startPoint x: 1111, startPoint y: 299, endPoint x: 1173, endPoint y: 300, distance: 62.8
click at [1173, 300] on div "Temperature 22.3 °C" at bounding box center [980, 296] width 622 height 17
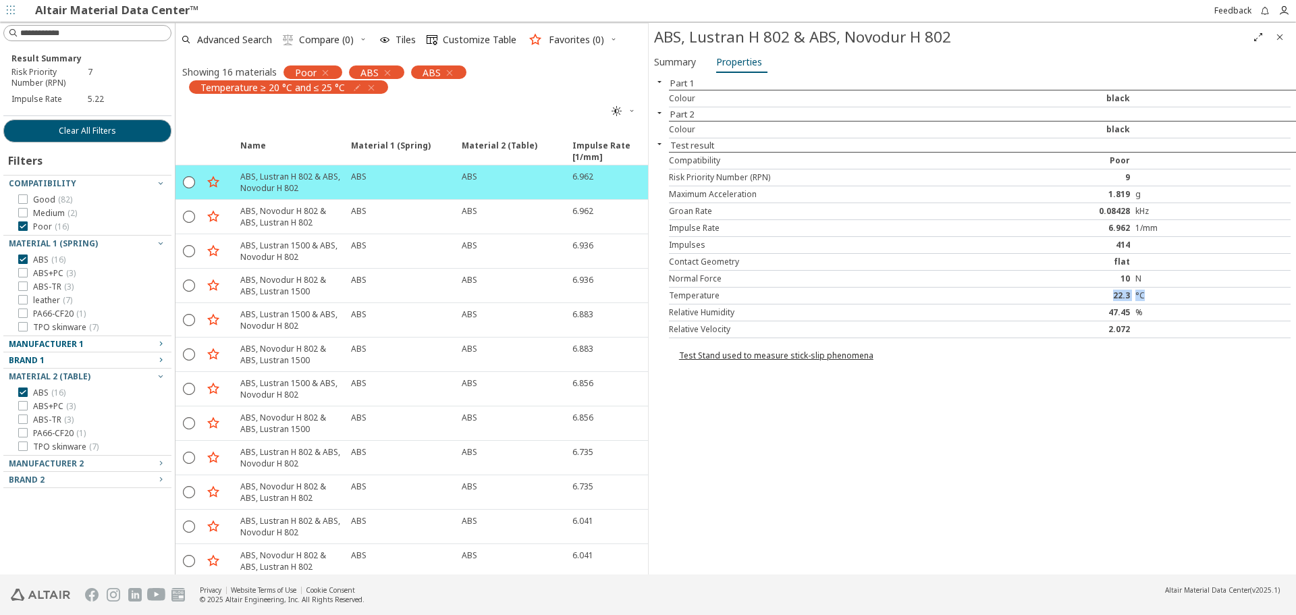
click at [1175, 300] on div "°C" at bounding box center [1213, 295] width 155 height 11
click at [1283, 33] on icon "Close" at bounding box center [1280, 37] width 11 height 11
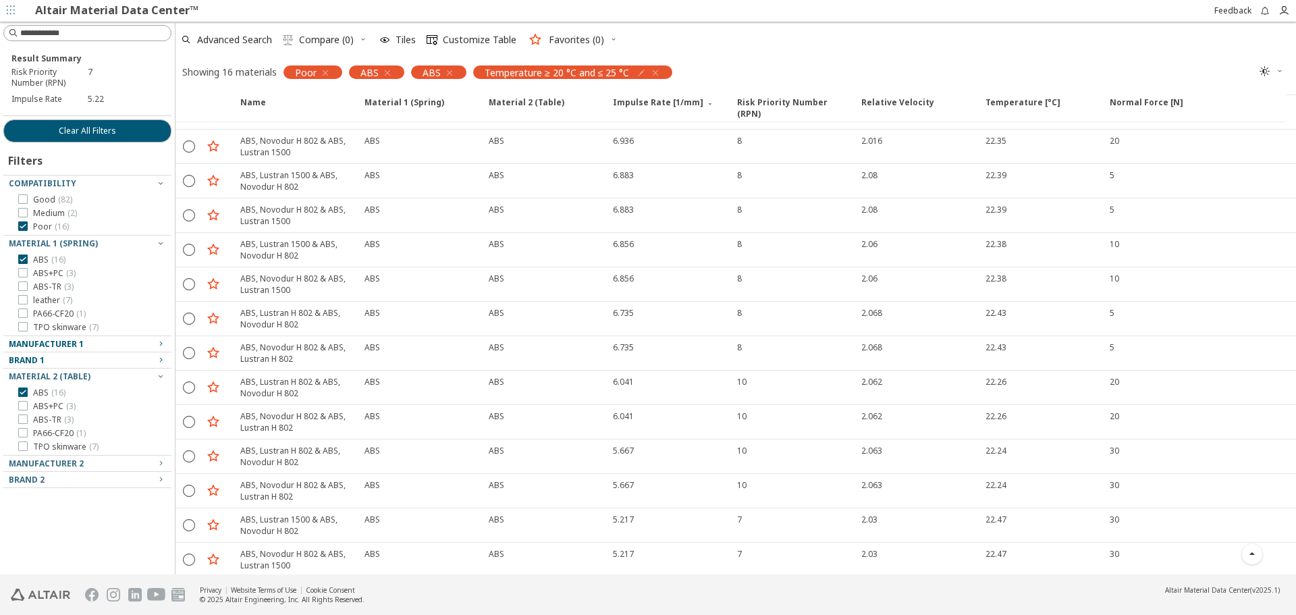
scroll to position [105, 0]
click at [22, 201] on icon at bounding box center [22, 198] width 9 height 9
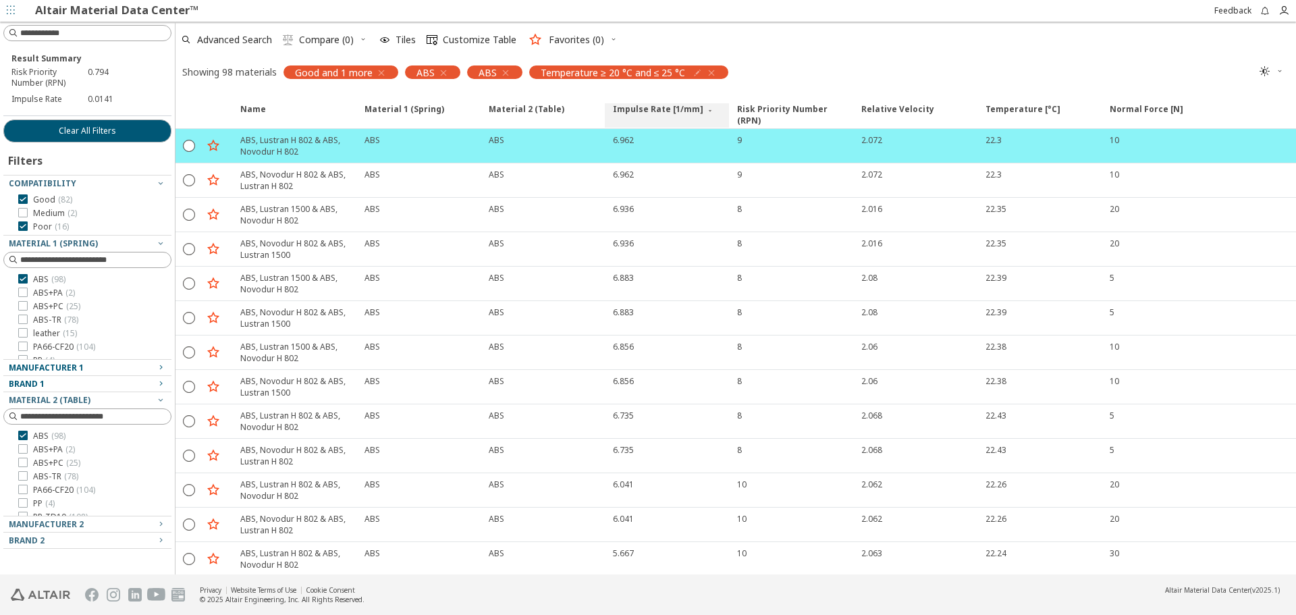
click at [661, 117] on span "Impulse Rate [1/mm]" at bounding box center [658, 115] width 90 height 24
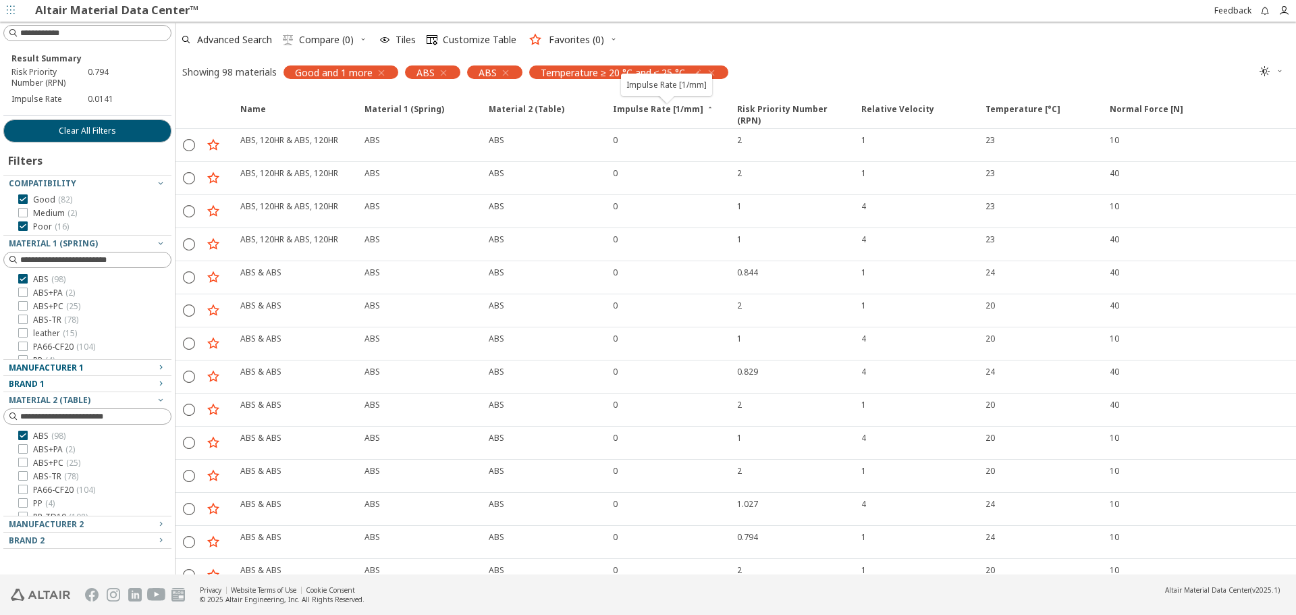
click at [879, 70] on div "Showing 98 materials Good and 1 more ABS ABS Temperature ≥ 20 °C and ≤ 25 °C " at bounding box center [736, 71] width 1121 height 28
